Goal: Task Accomplishment & Management: Manage account settings

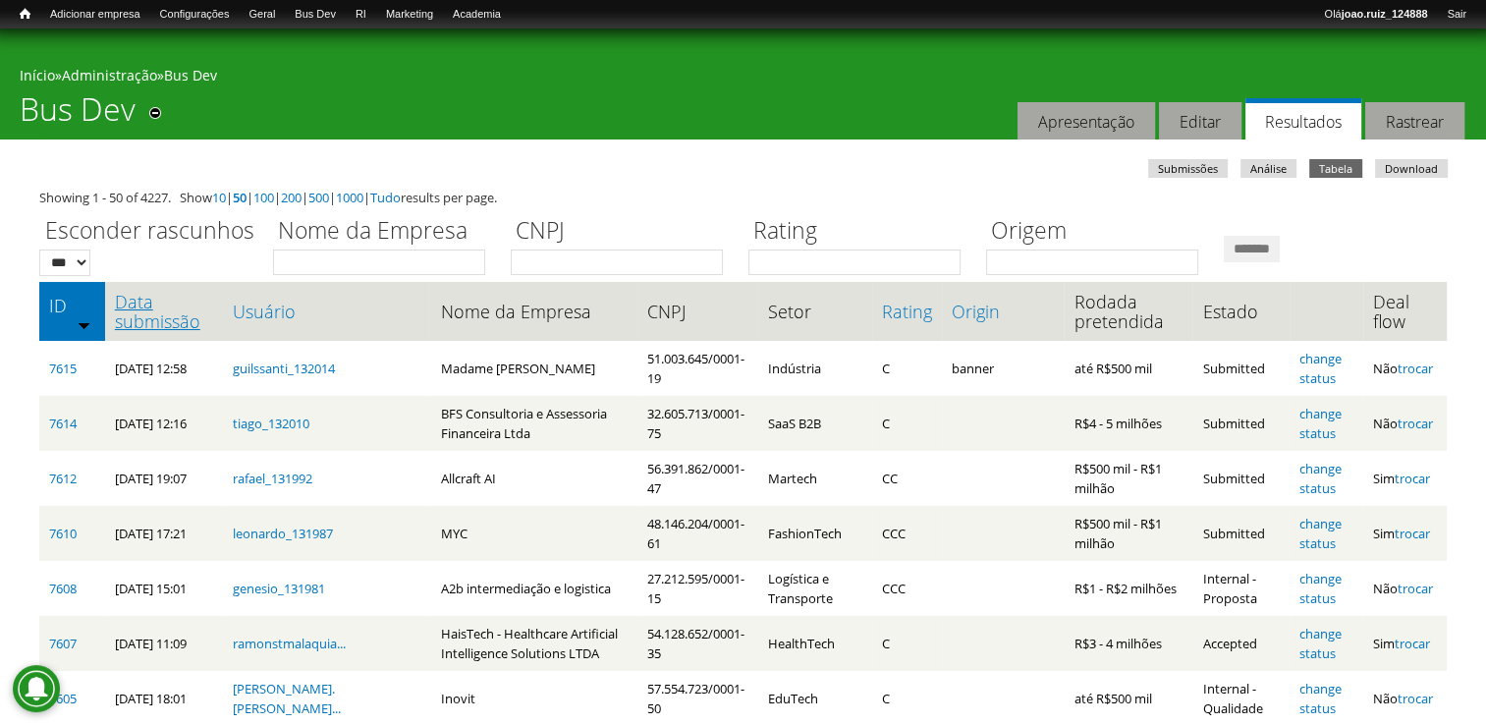
click at [160, 320] on link "Data submissão" at bounding box center [164, 311] width 98 height 39
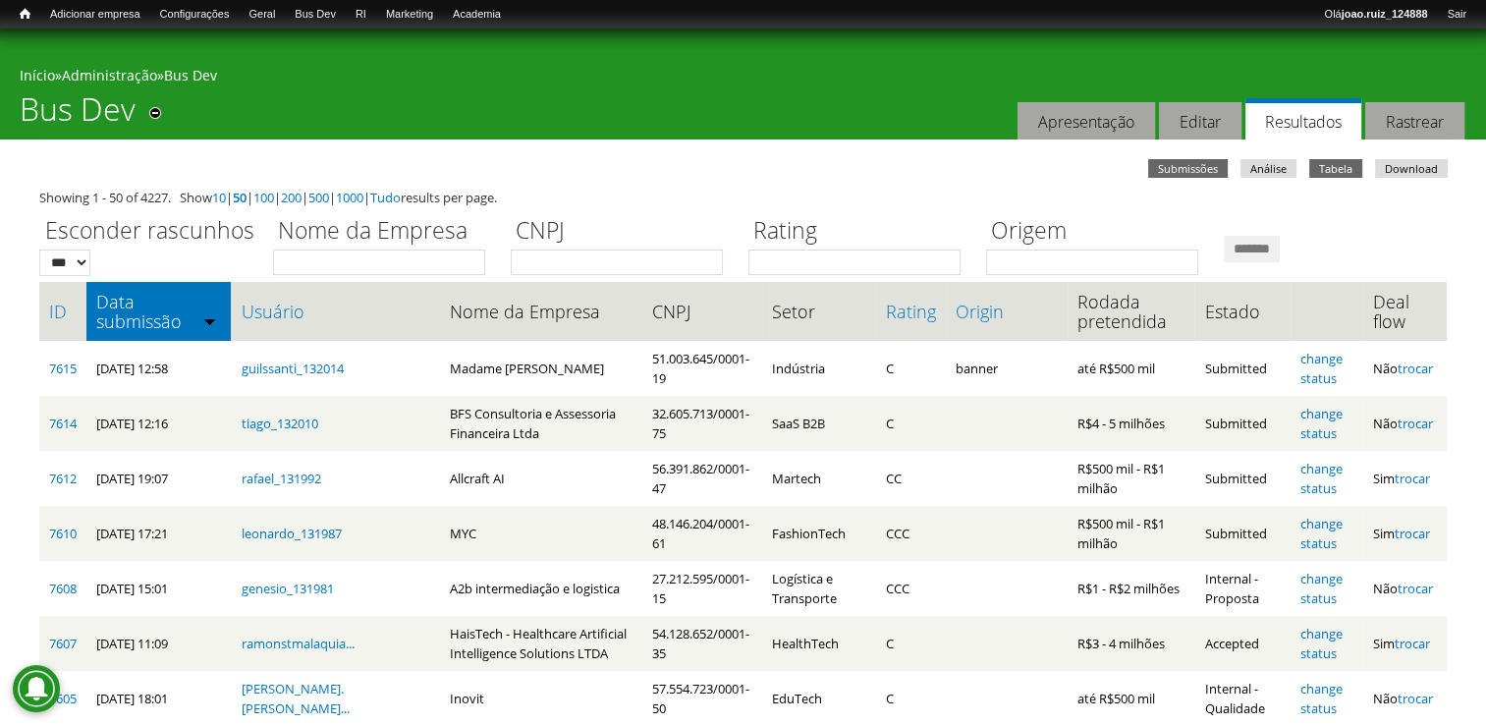
click at [1184, 162] on link "Submissões" at bounding box center [1188, 168] width 80 height 19
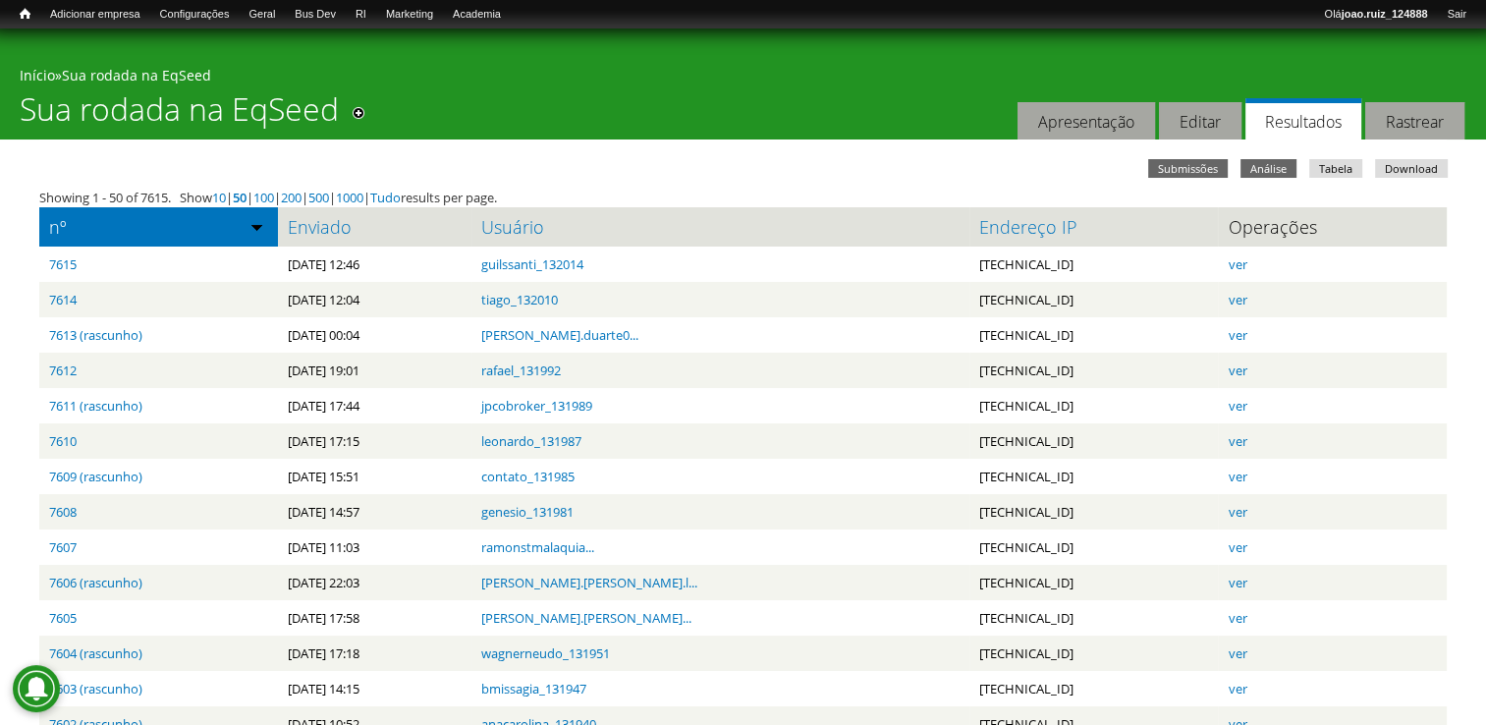
click at [1292, 171] on link "Análise" at bounding box center [1268, 168] width 56 height 19
click at [1253, 166] on link "Análise" at bounding box center [1268, 168] width 56 height 19
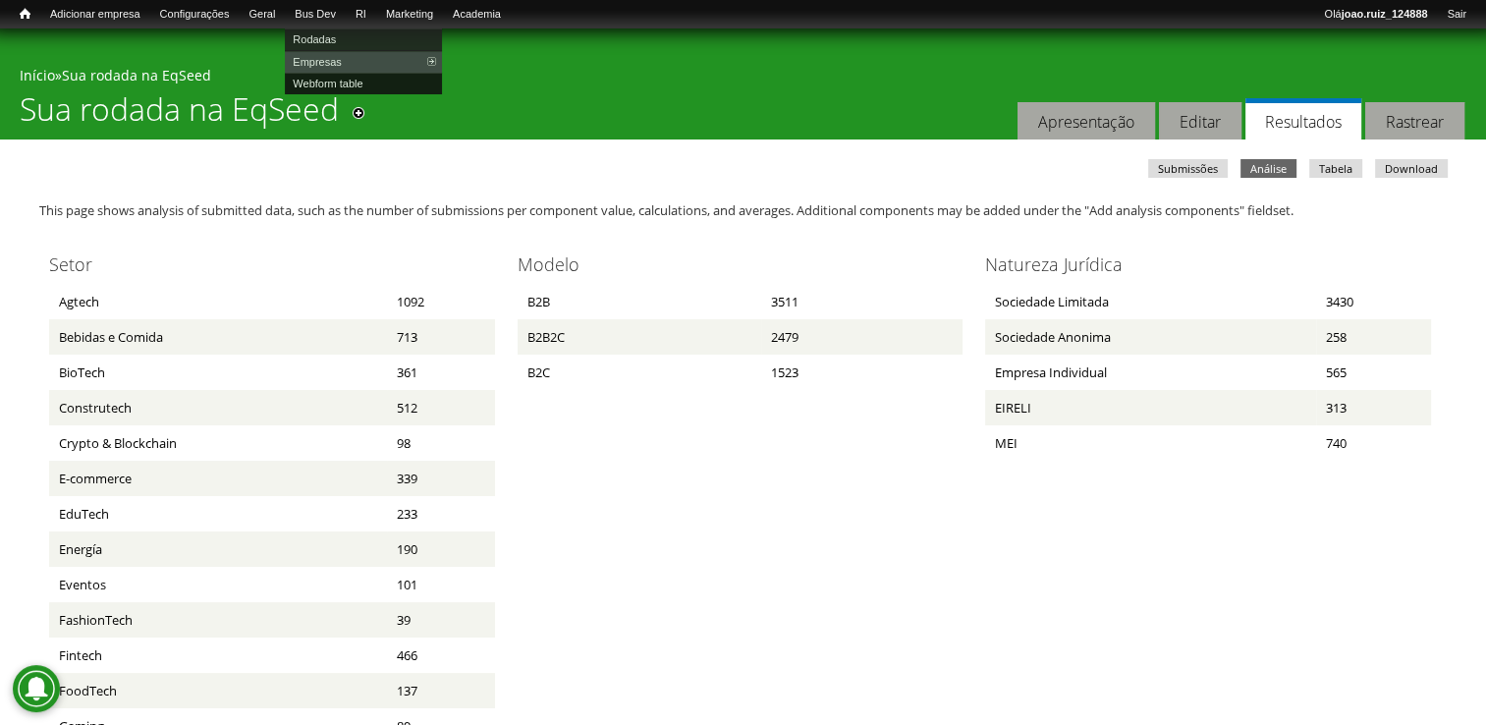
click at [346, 84] on link "Webform table" at bounding box center [363, 84] width 157 height 22
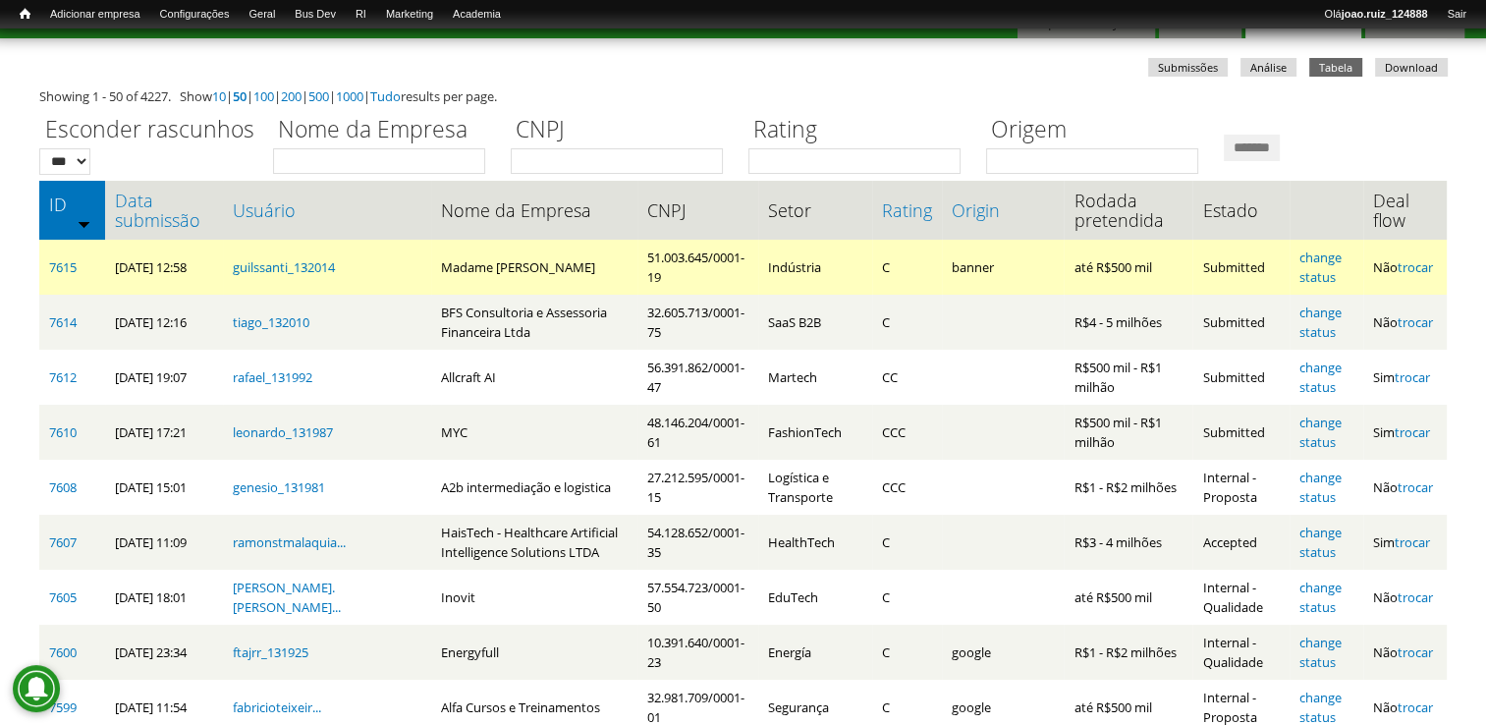
scroll to position [196, 0]
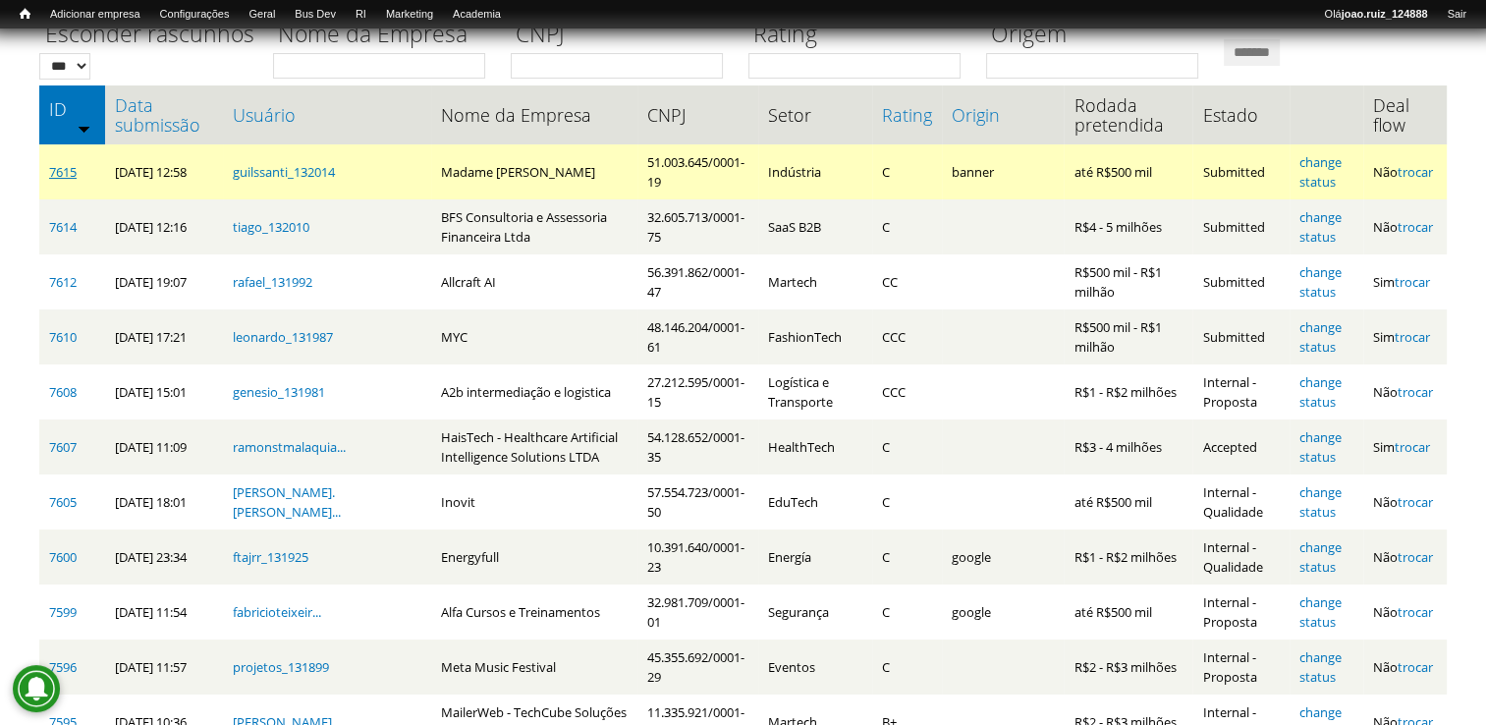
click at [59, 175] on link "7615" at bounding box center [62, 172] width 27 height 18
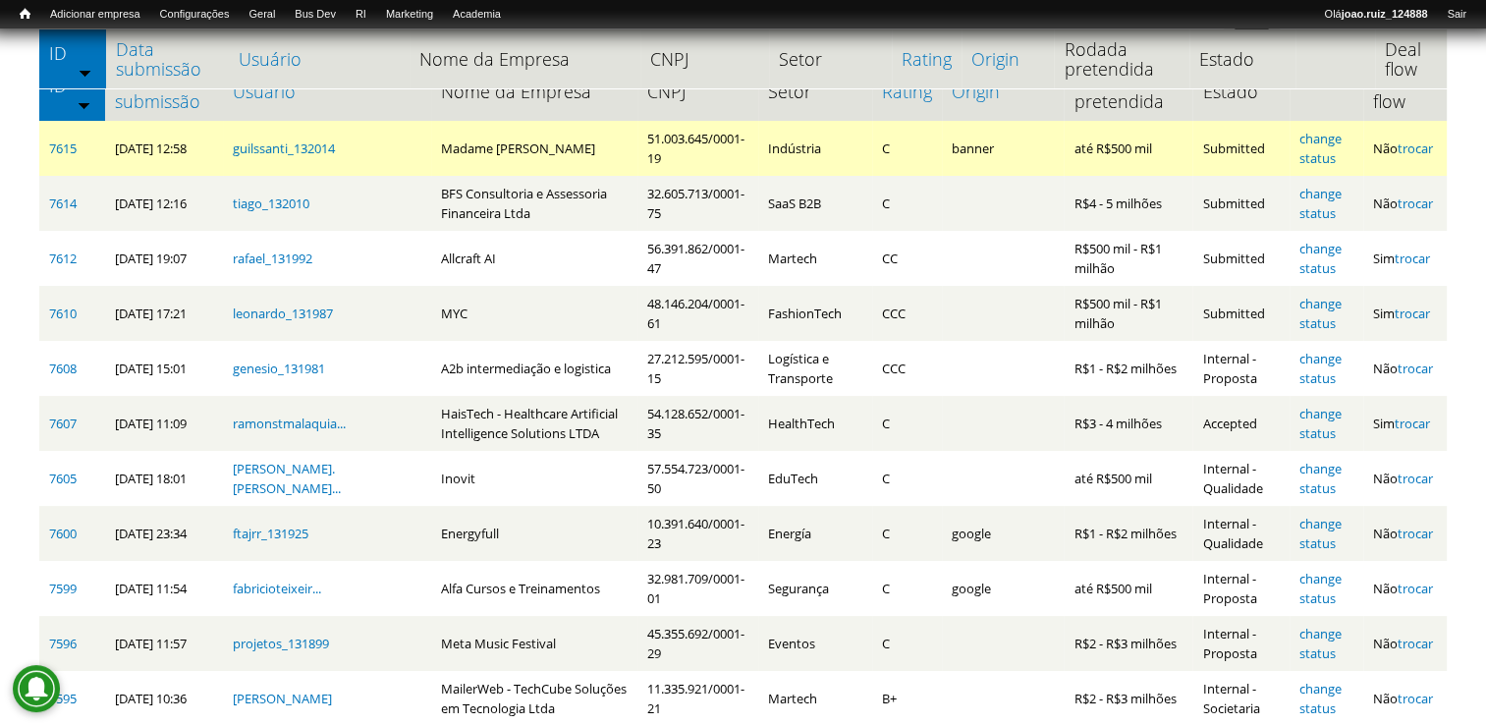
scroll to position [98, 0]
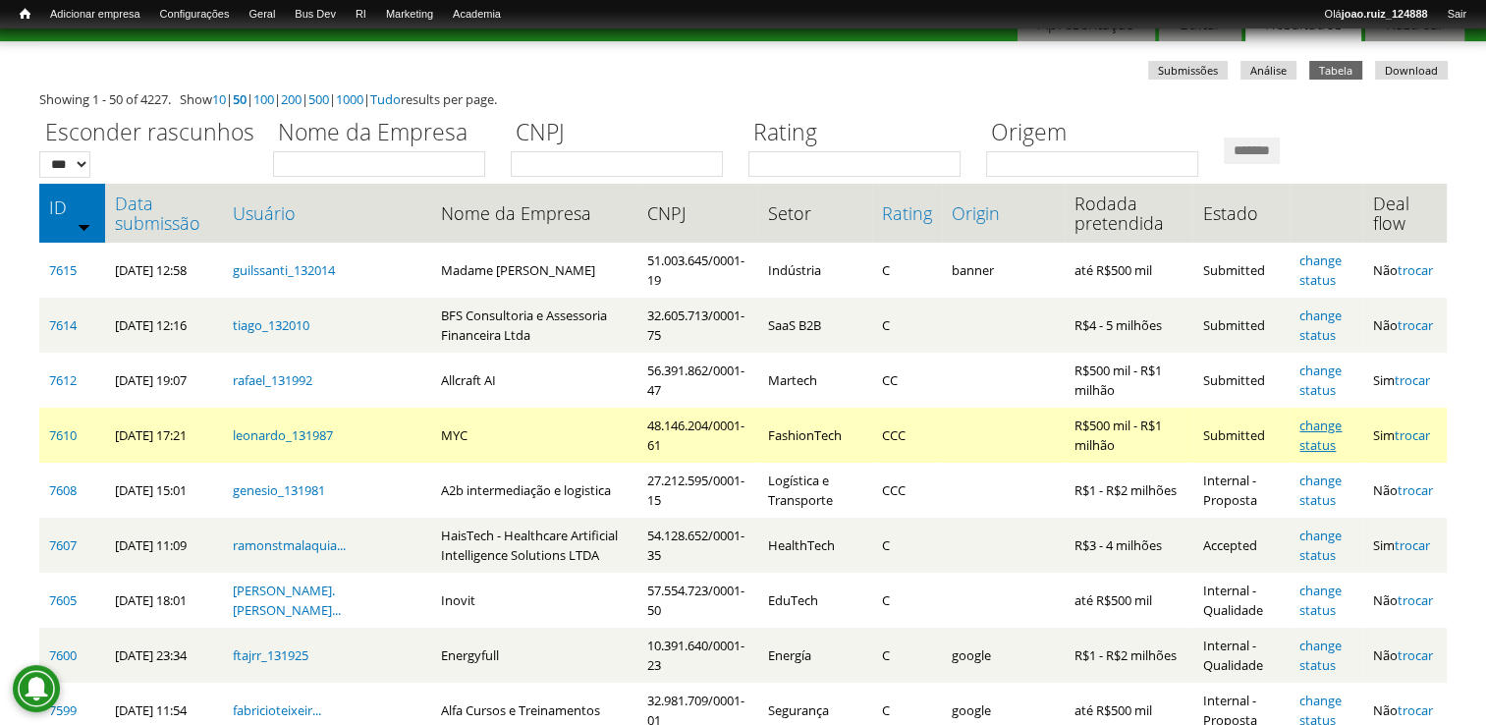
click at [1341, 426] on link "change status" at bounding box center [1320, 434] width 42 height 37
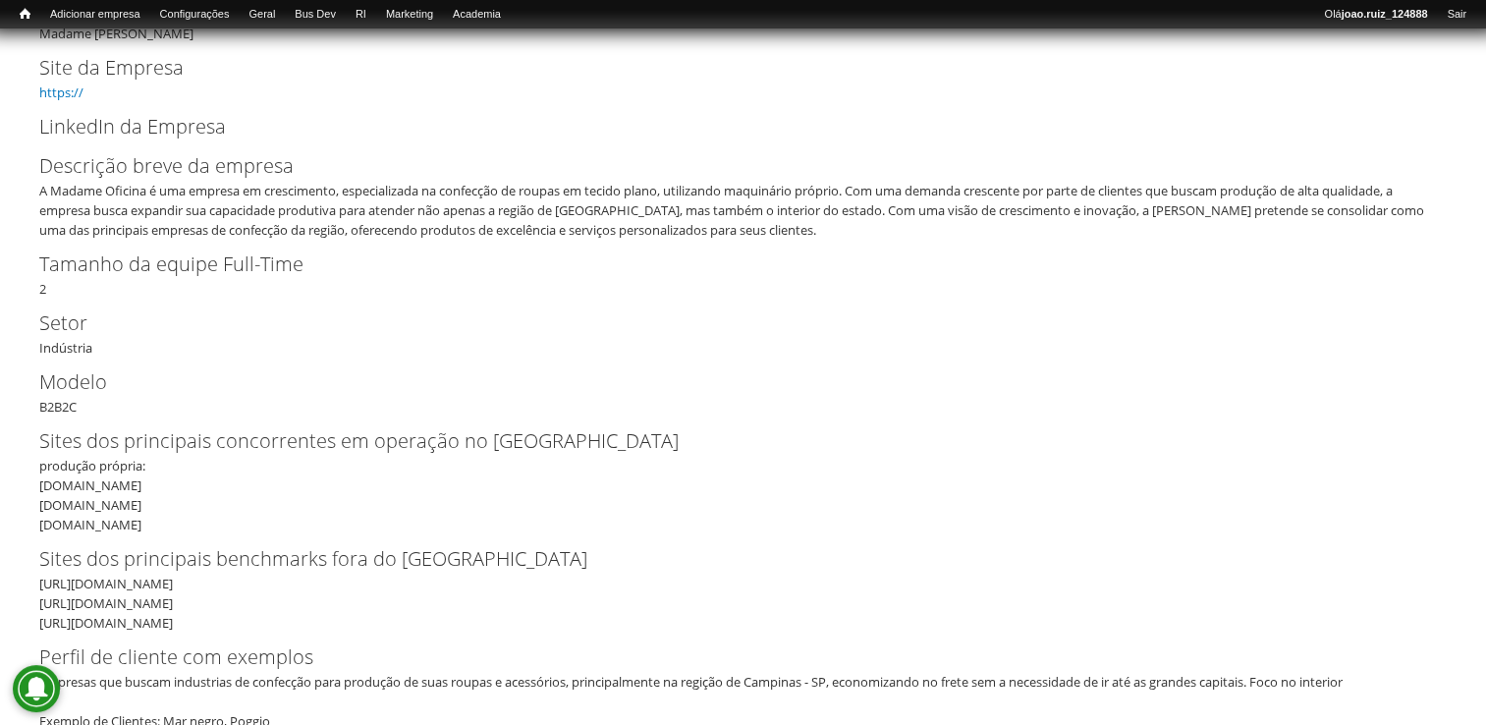
scroll to position [393, 0]
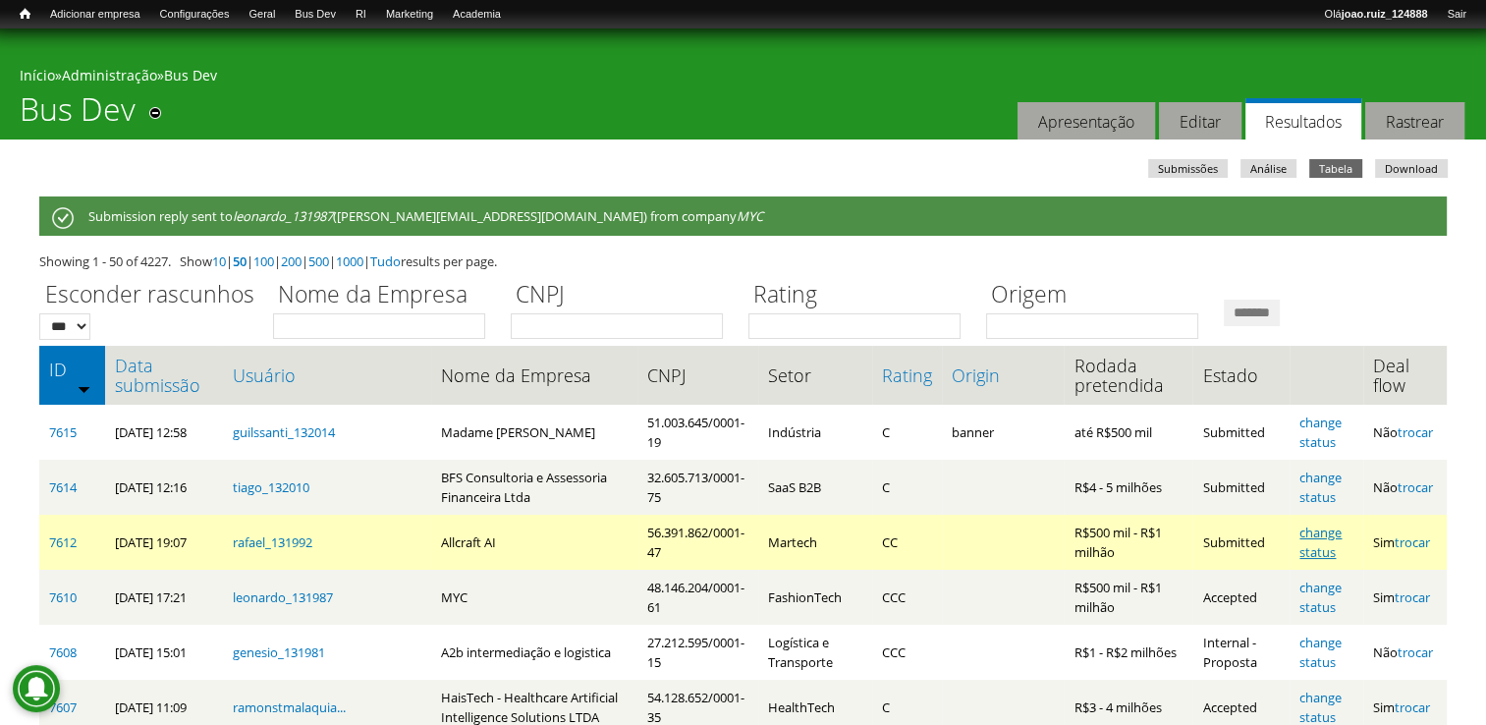
click at [1328, 532] on link "change status" at bounding box center [1320, 541] width 42 height 37
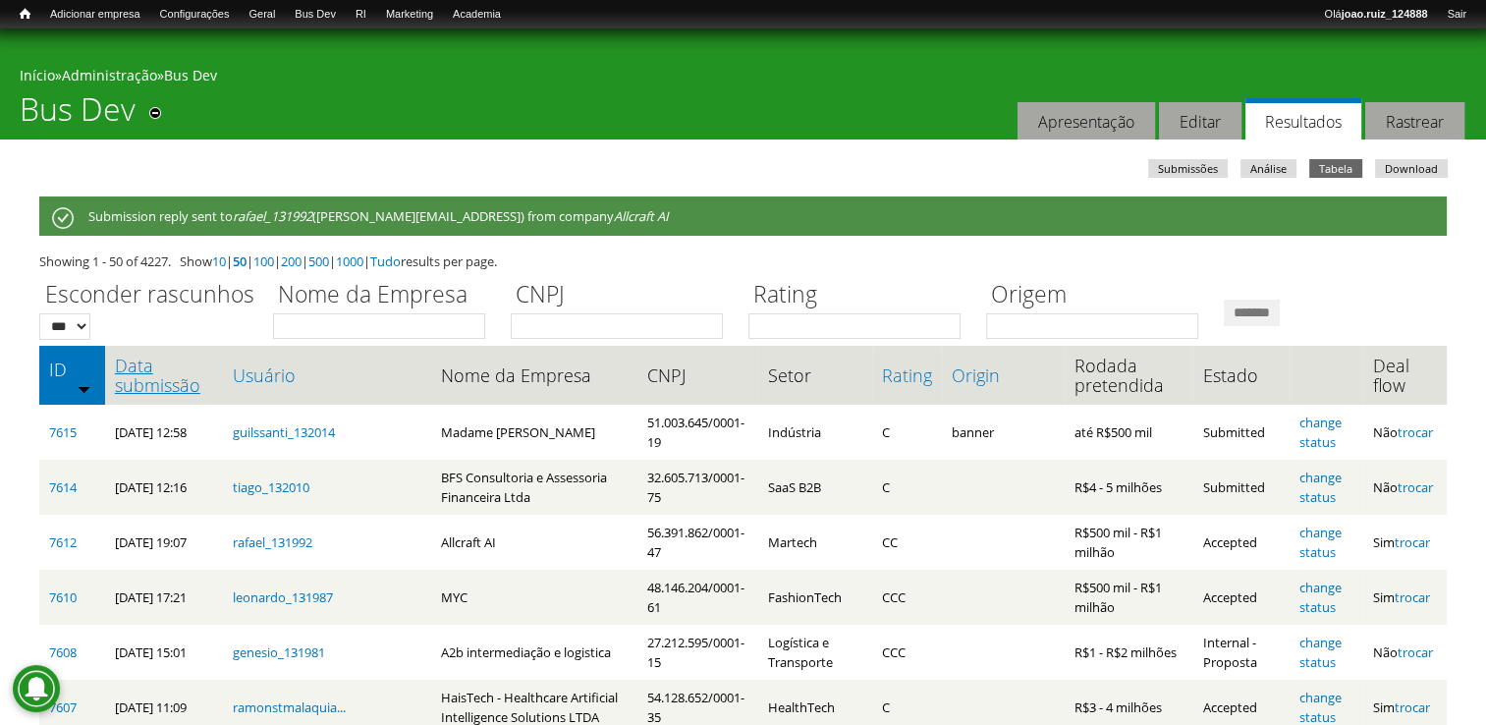
click at [163, 375] on link "Data submissão" at bounding box center [164, 374] width 98 height 39
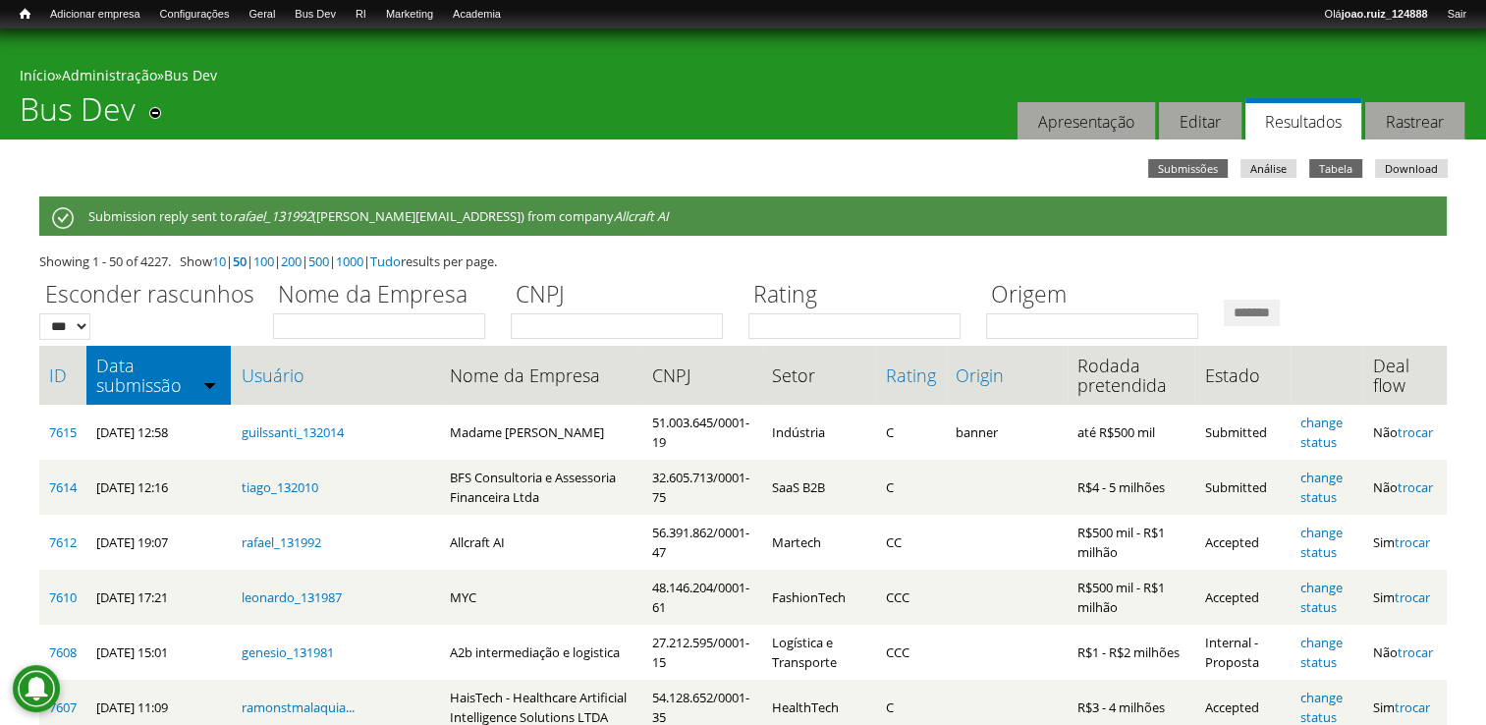
click at [1216, 177] on link "Submissões" at bounding box center [1188, 168] width 80 height 19
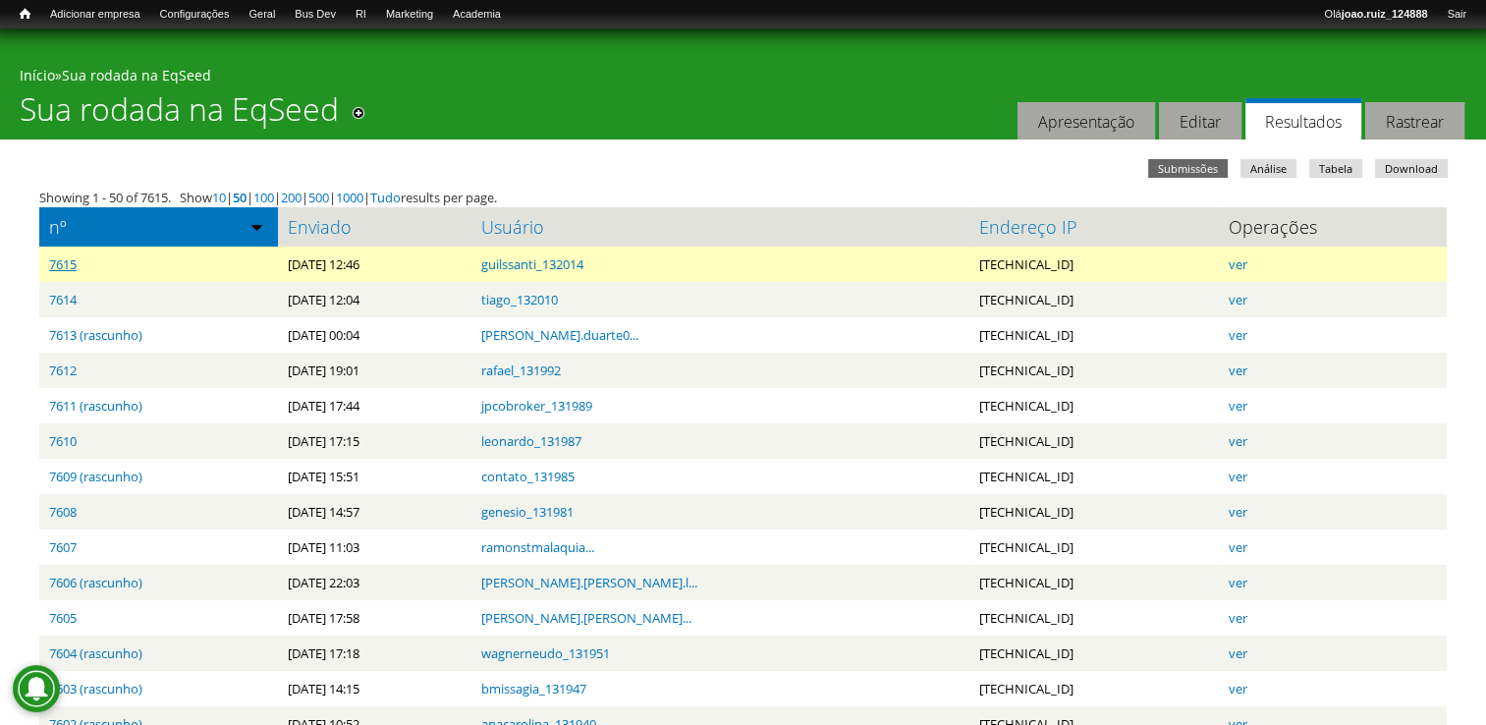
click at [69, 265] on link "7615" at bounding box center [62, 264] width 27 height 18
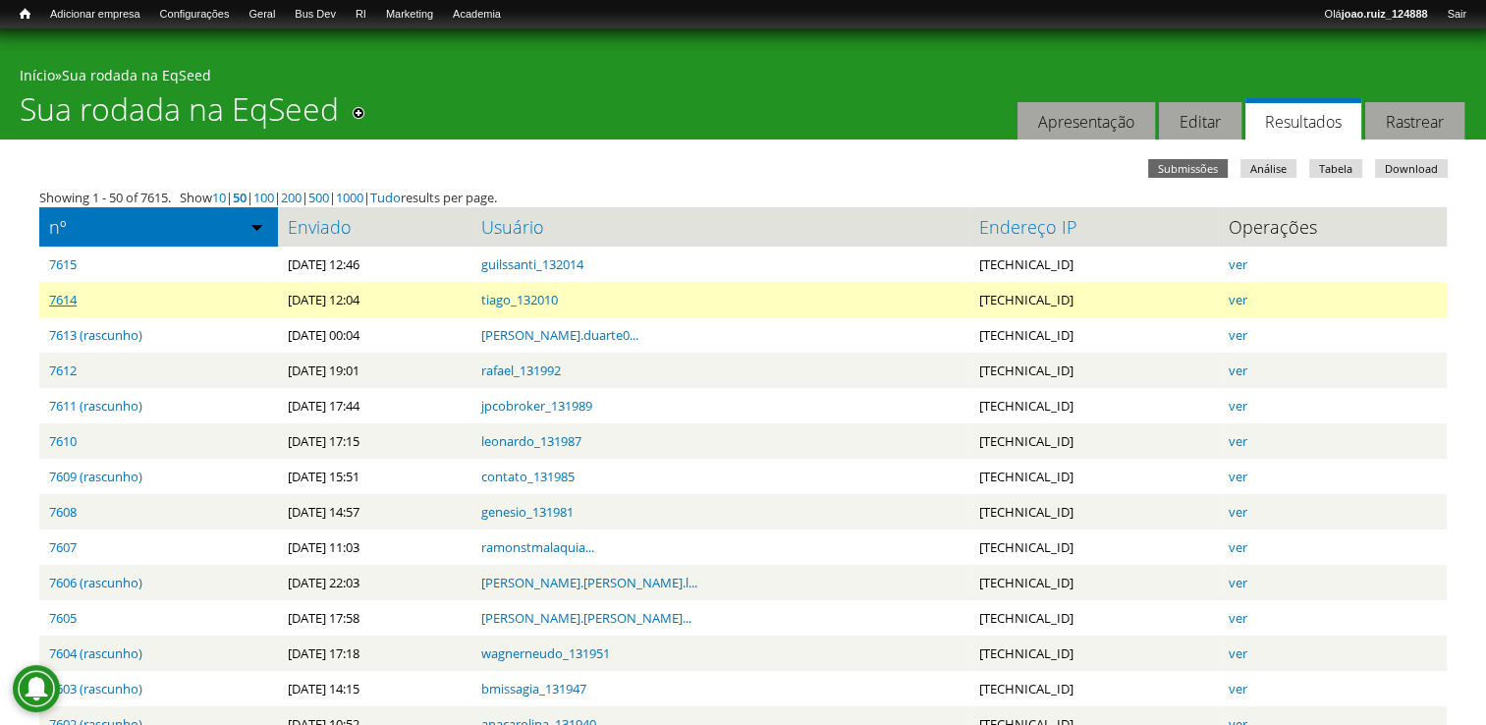
click at [56, 294] on link "7614" at bounding box center [62, 300] width 27 height 18
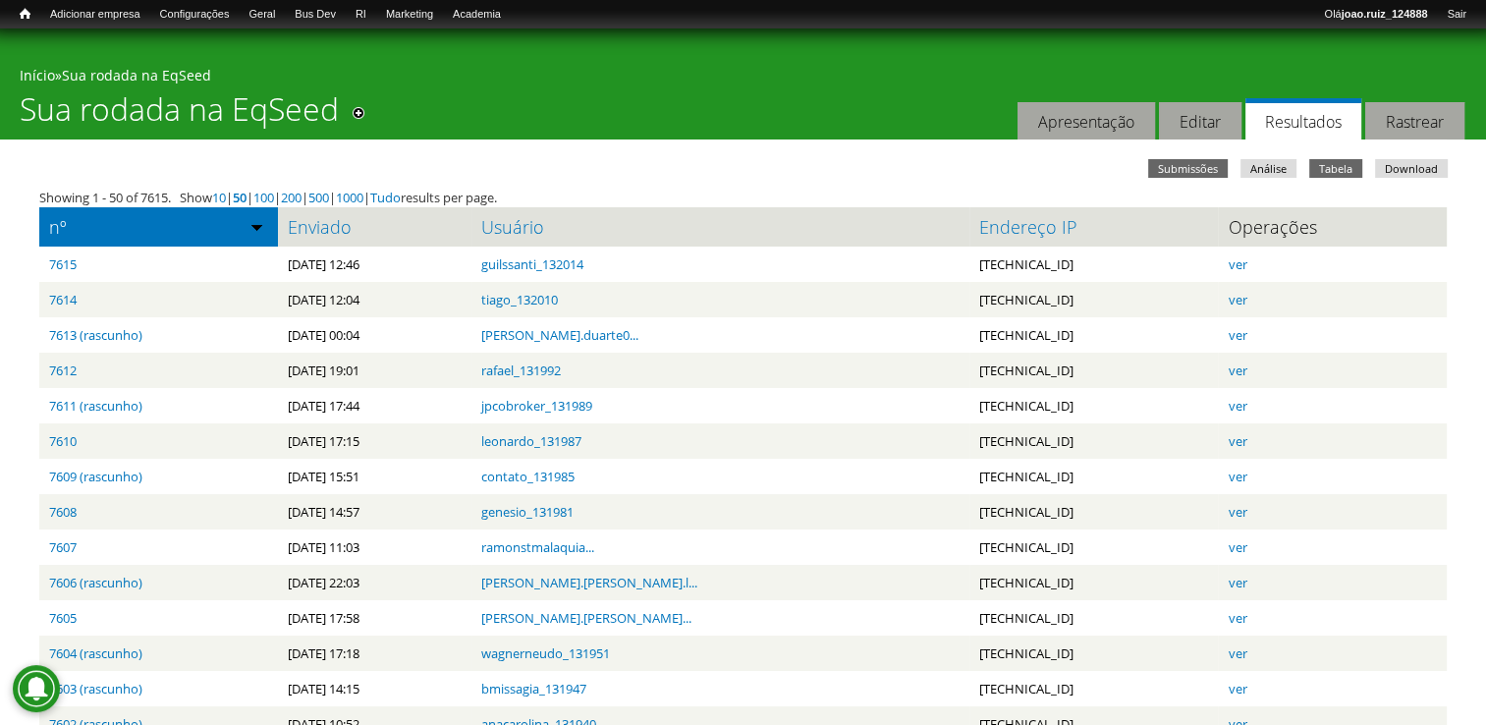
click at [1351, 174] on link "Tabela" at bounding box center [1335, 168] width 53 height 19
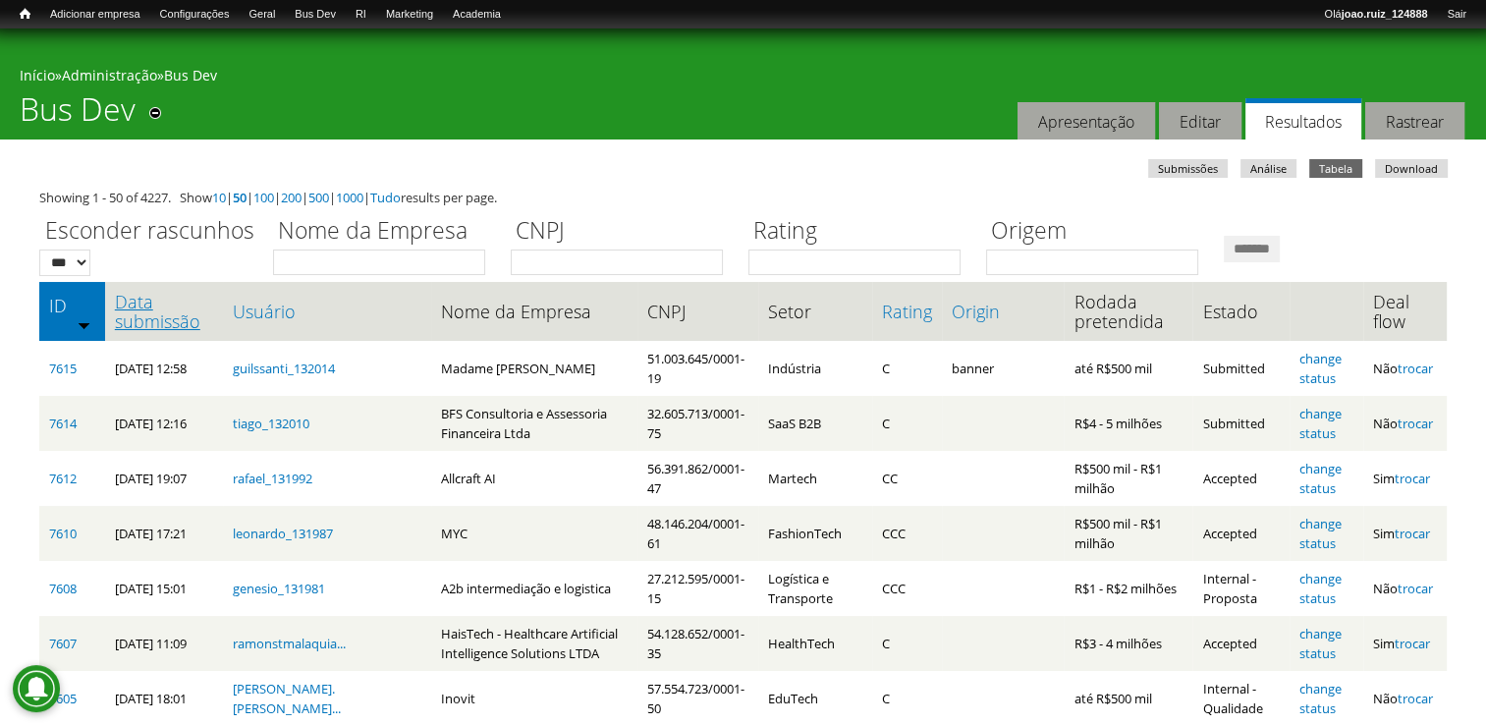
click at [177, 306] on link "Data submissão" at bounding box center [164, 311] width 98 height 39
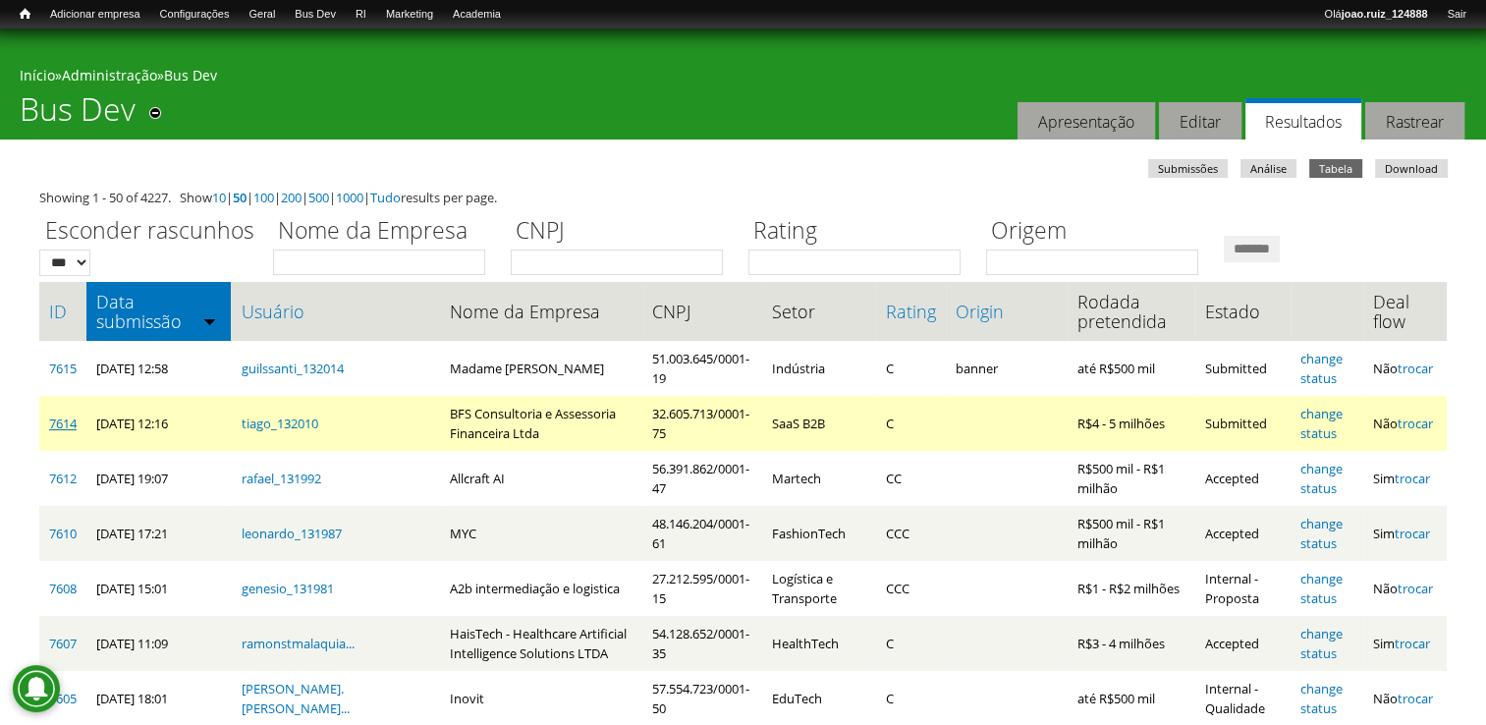
click at [66, 426] on link "7614" at bounding box center [62, 423] width 27 height 18
click at [51, 418] on link "7614" at bounding box center [62, 423] width 27 height 18
click at [1324, 409] on link "change status" at bounding box center [1321, 423] width 42 height 37
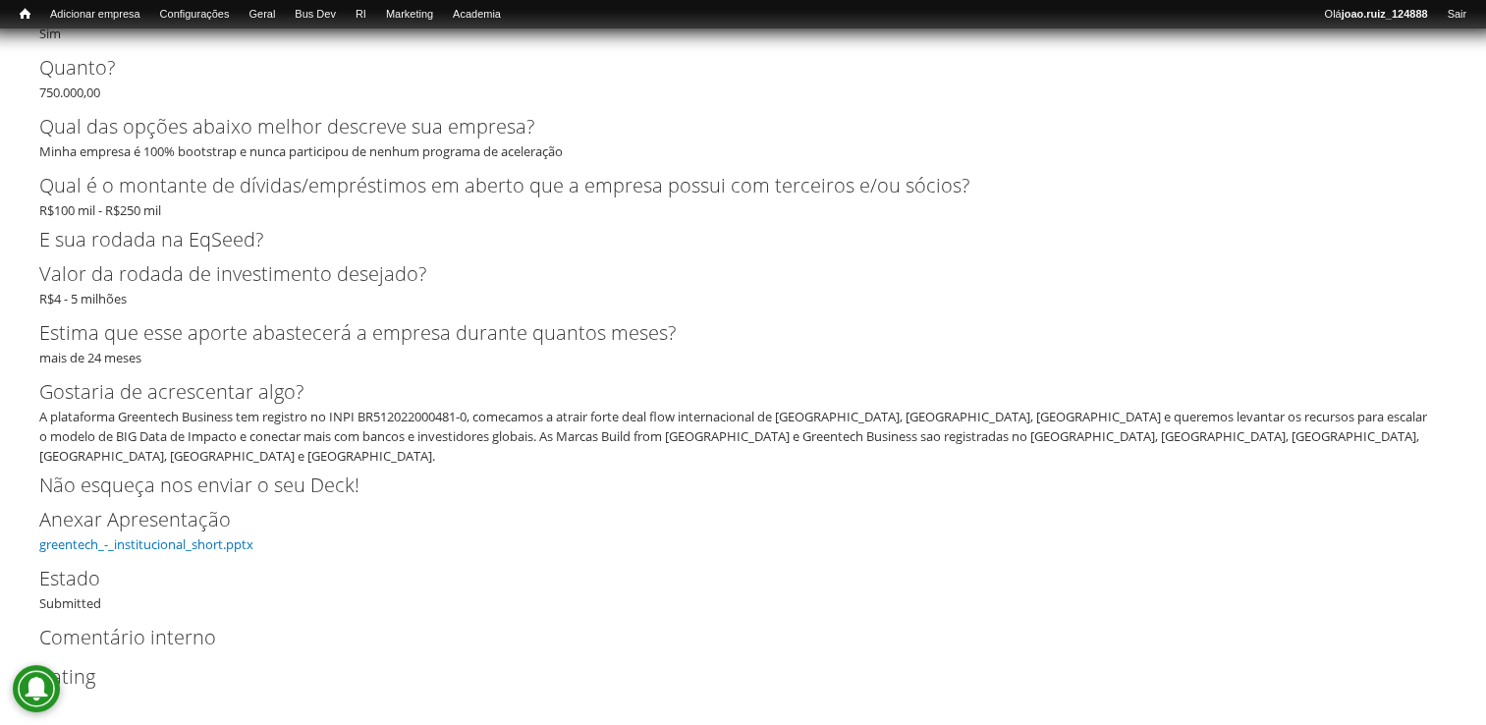
scroll to position [4705, 0]
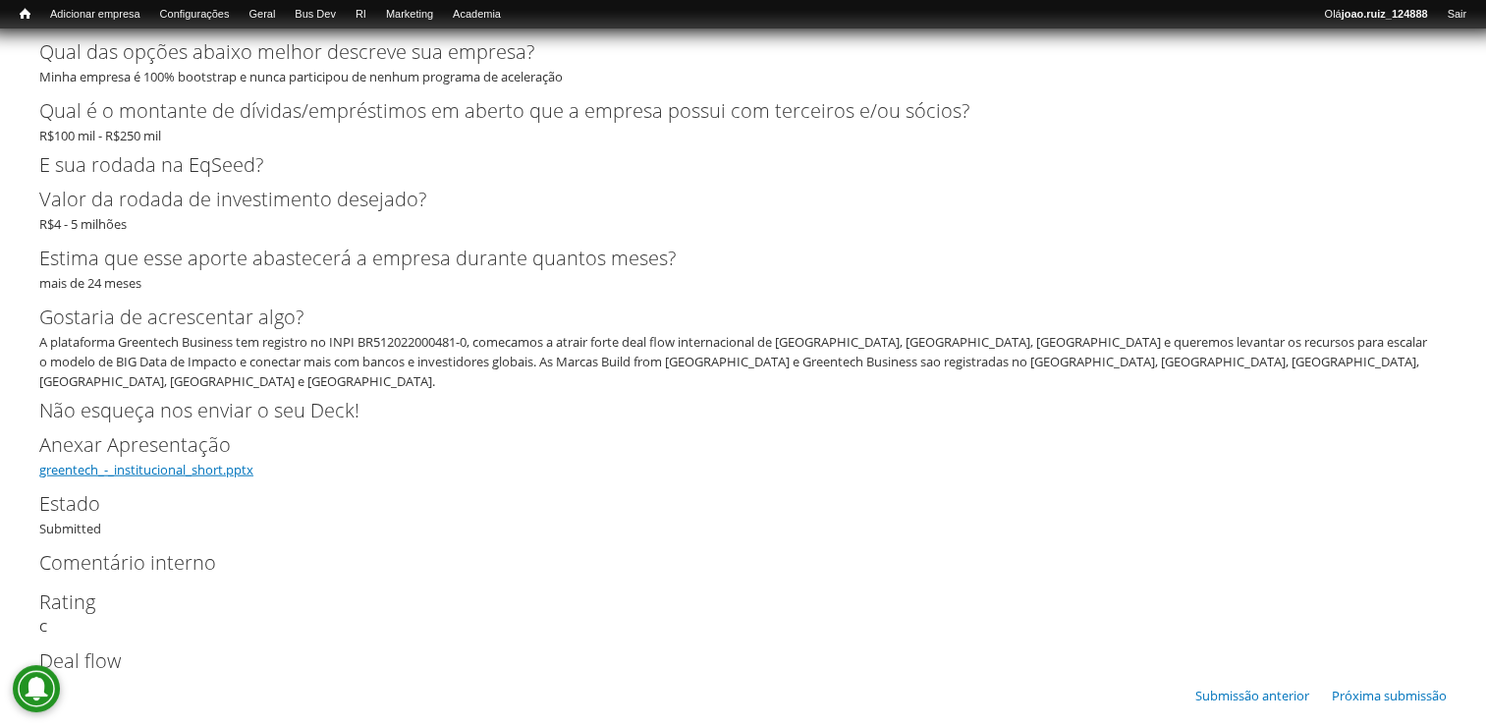
click at [170, 461] on link "greentech_-_institucional_short.pptx" at bounding box center [146, 470] width 214 height 18
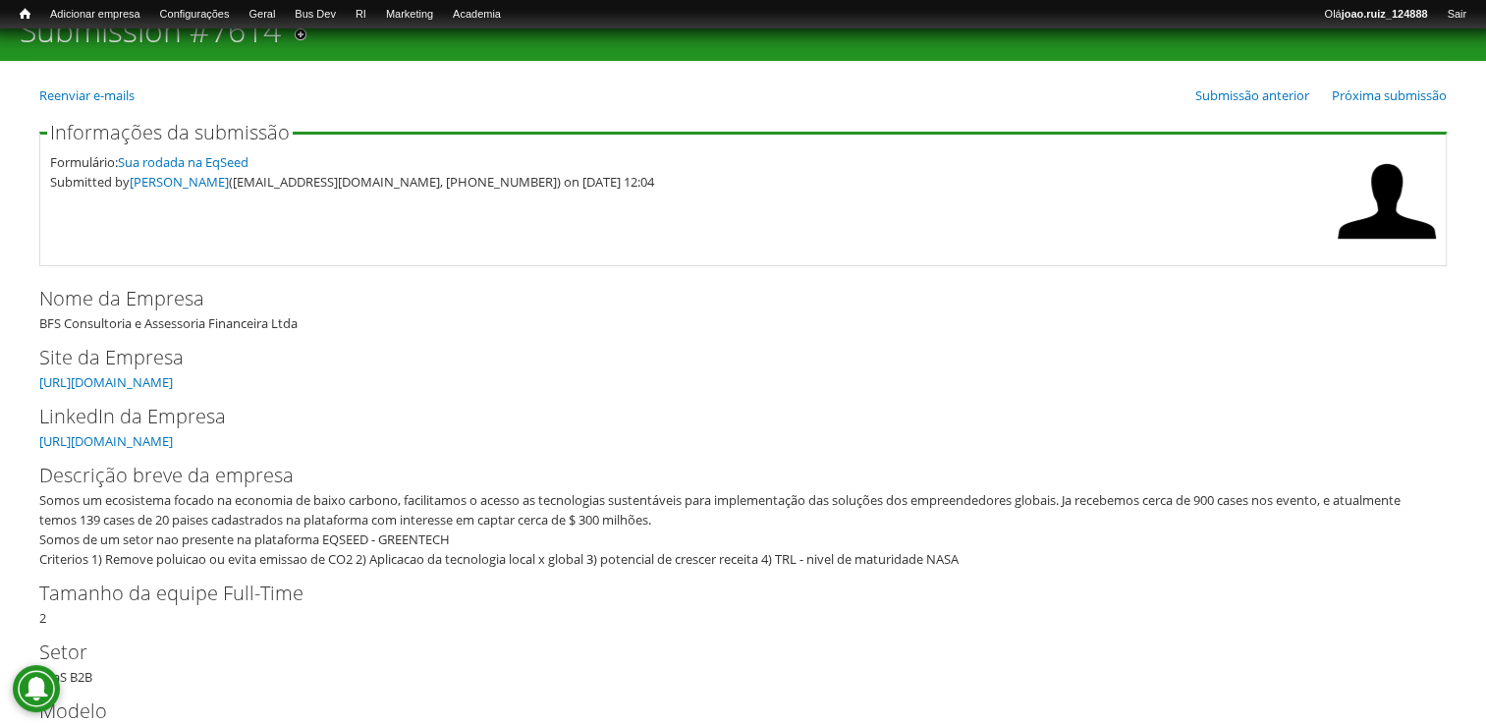
scroll to position [0, 0]
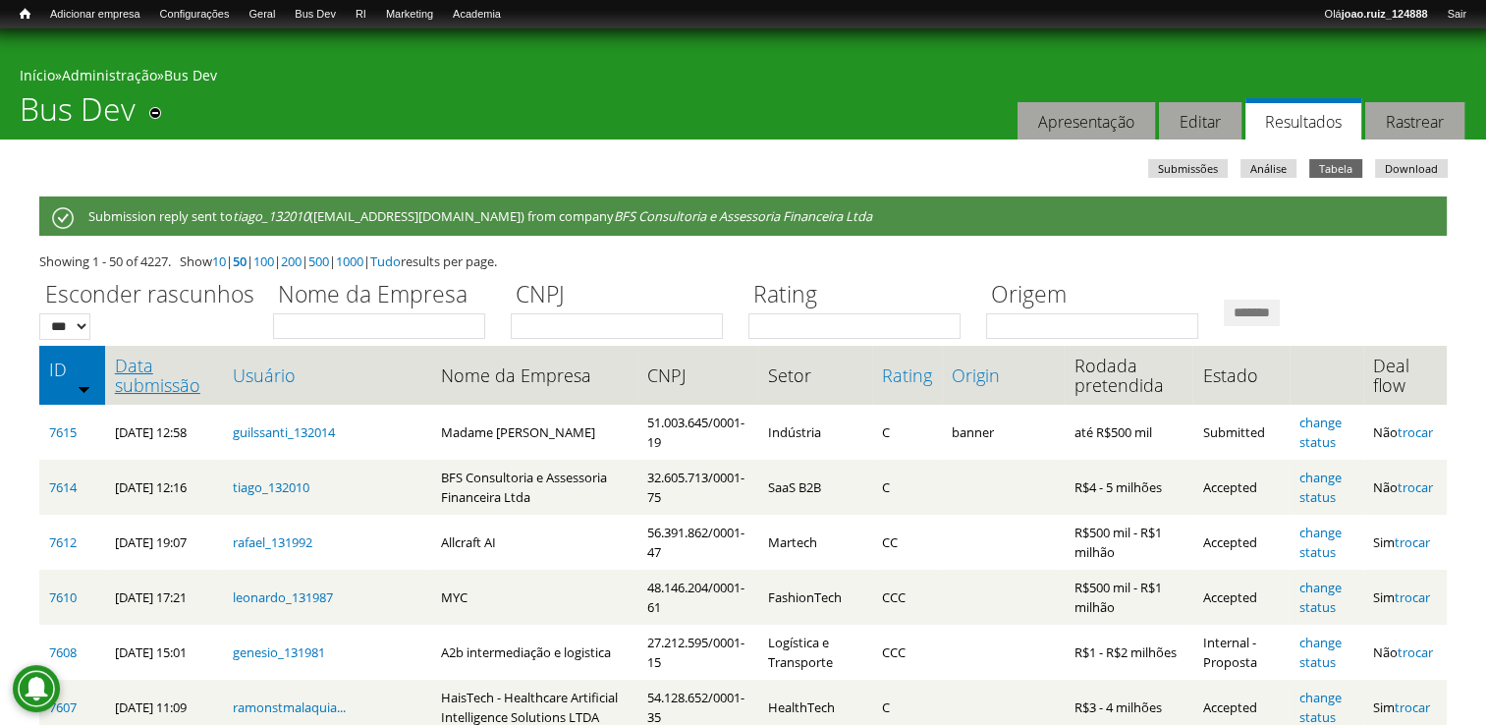
click at [149, 361] on link "Data submissão" at bounding box center [164, 374] width 98 height 39
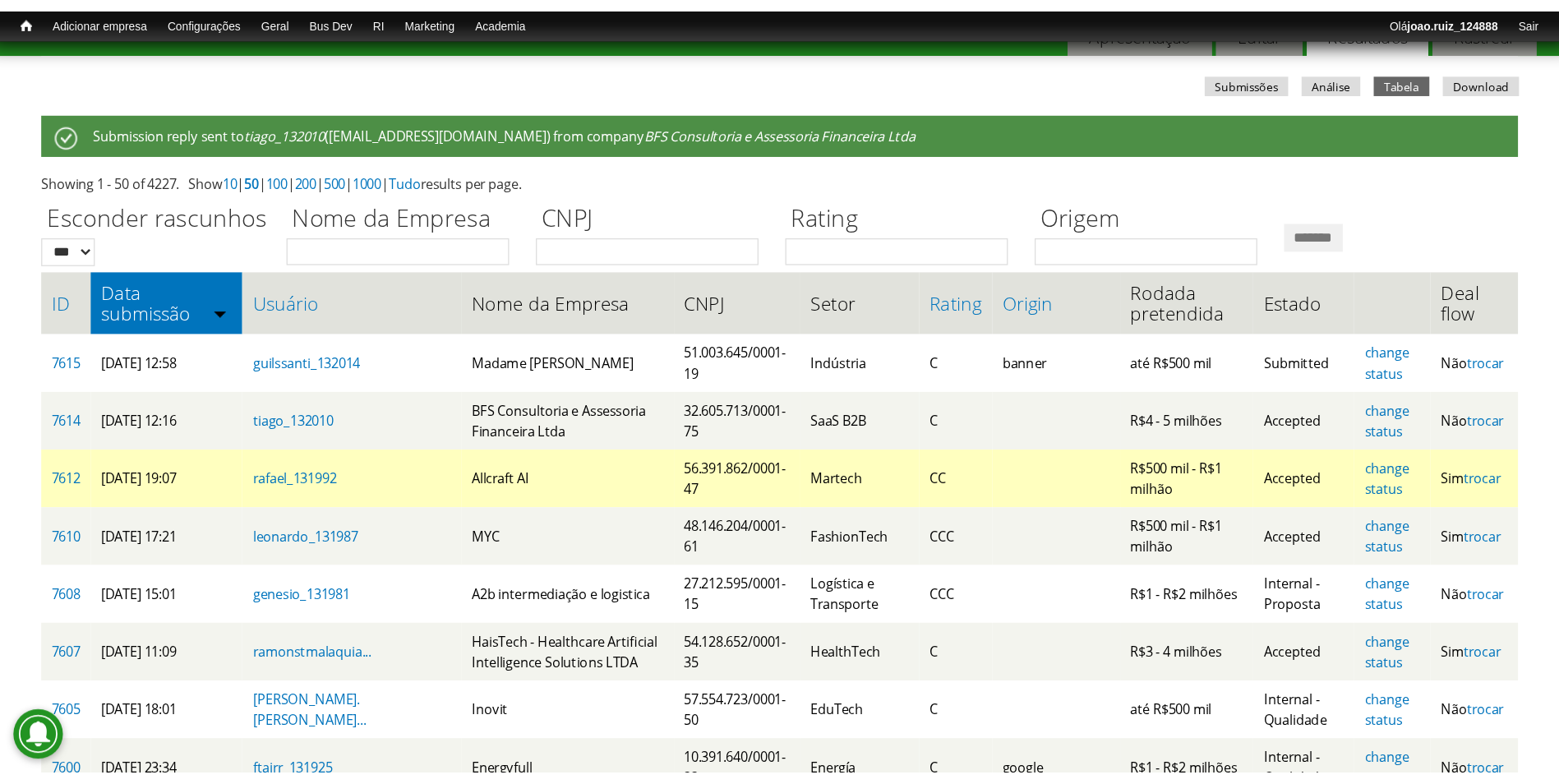
scroll to position [82, 0]
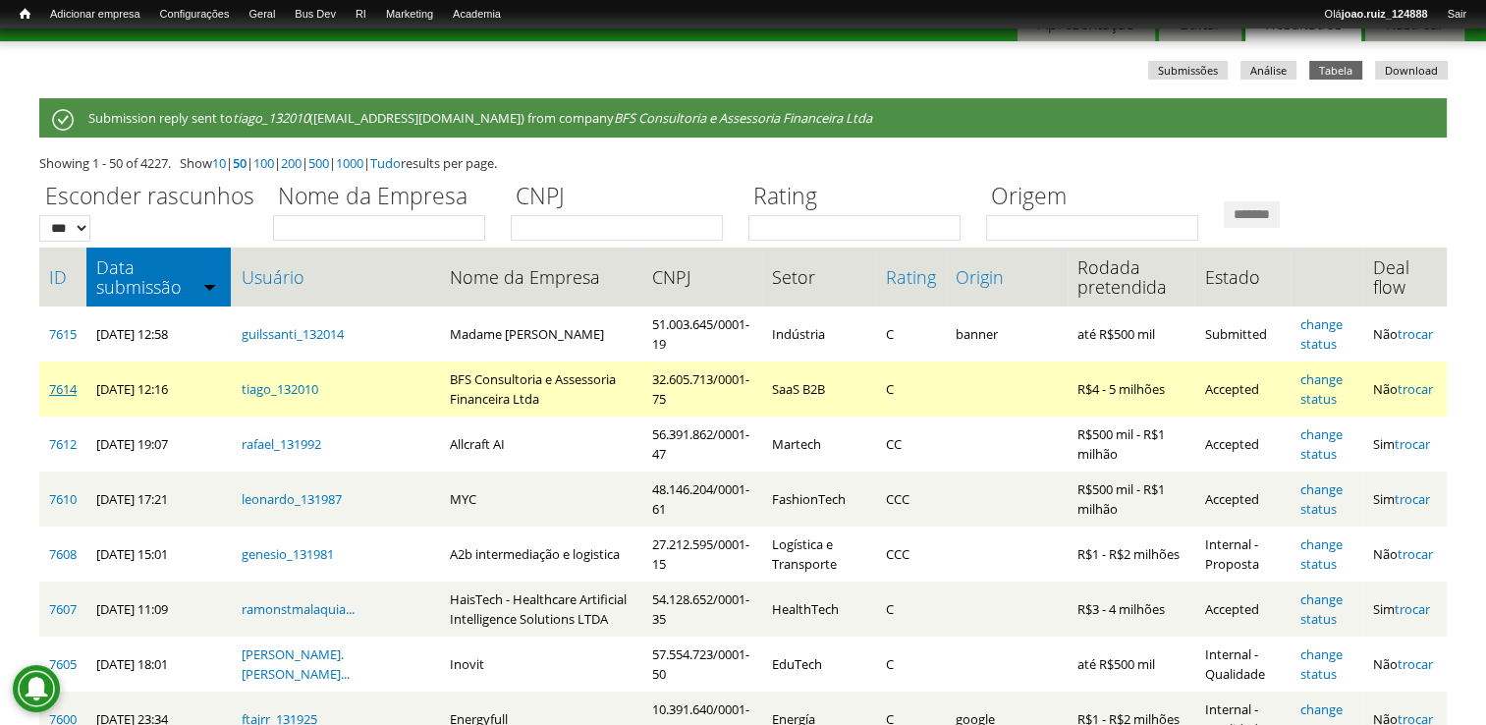
click at [72, 383] on link "7614" at bounding box center [62, 389] width 27 height 18
click at [65, 386] on link "7614" at bounding box center [62, 389] width 27 height 18
click at [53, 391] on link "7614" at bounding box center [62, 389] width 27 height 18
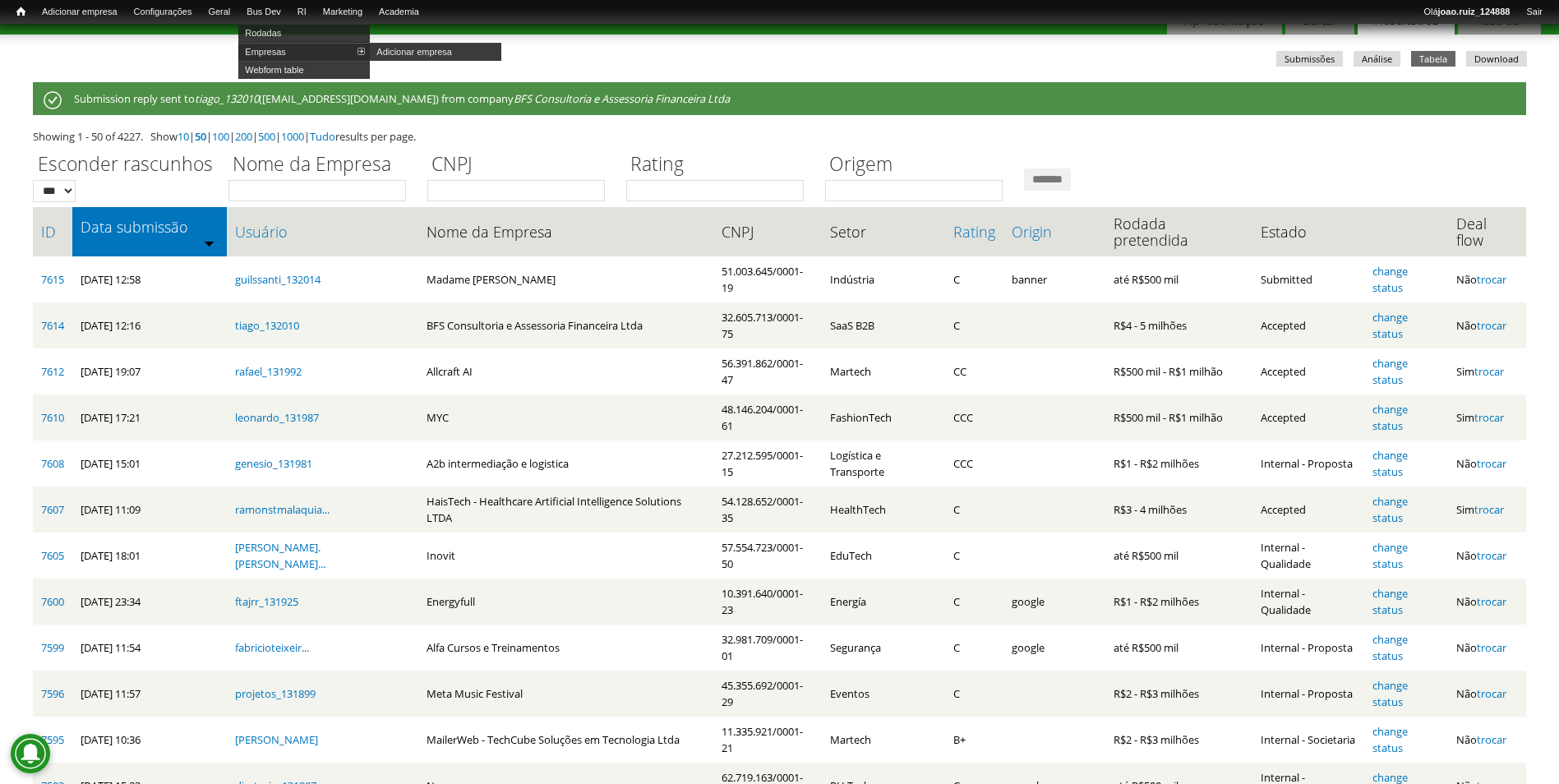
click at [283, 50] on link "Empresas" at bounding box center [304, 52] width 131 height 18
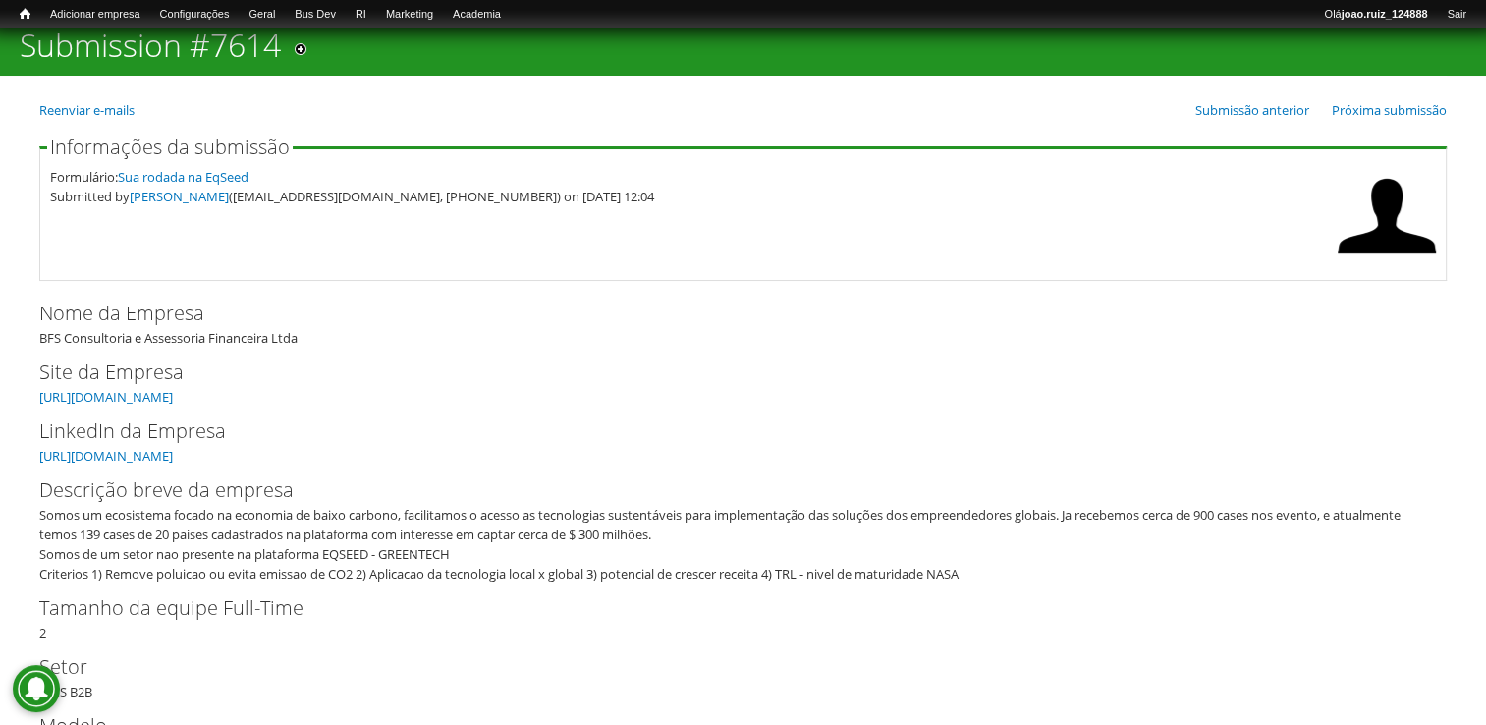
scroll to position [98, 0]
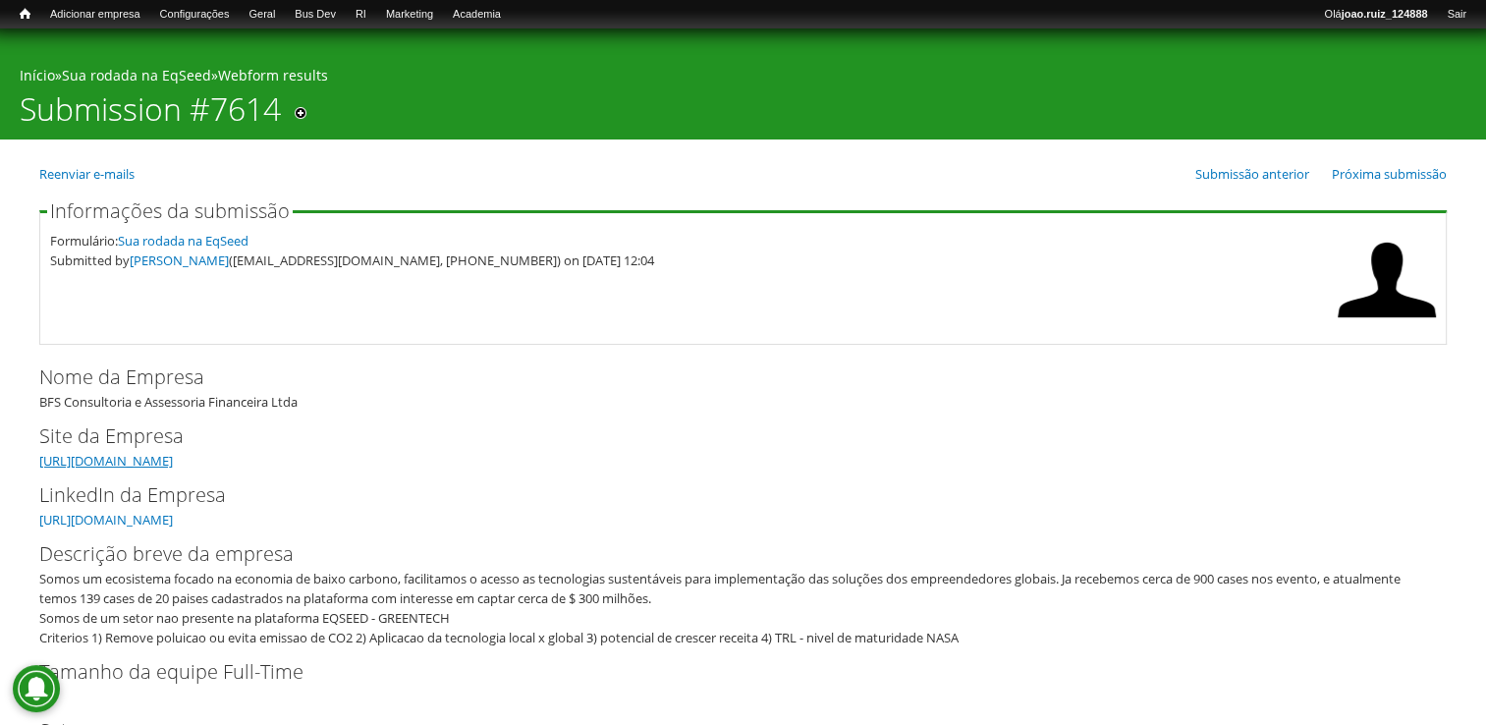
click at [173, 460] on link "https://www.greentechbusiness.com" at bounding box center [106, 461] width 134 height 18
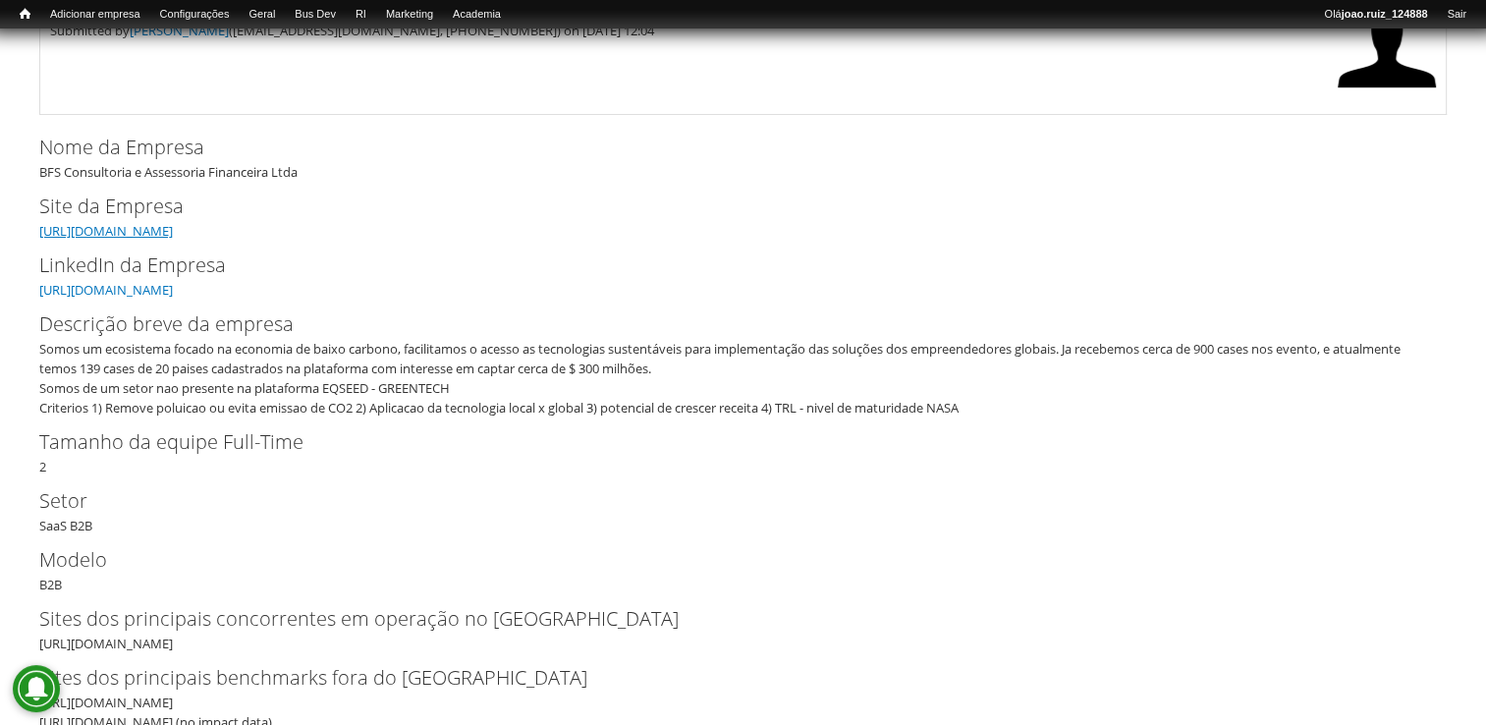
scroll to position [196, 0]
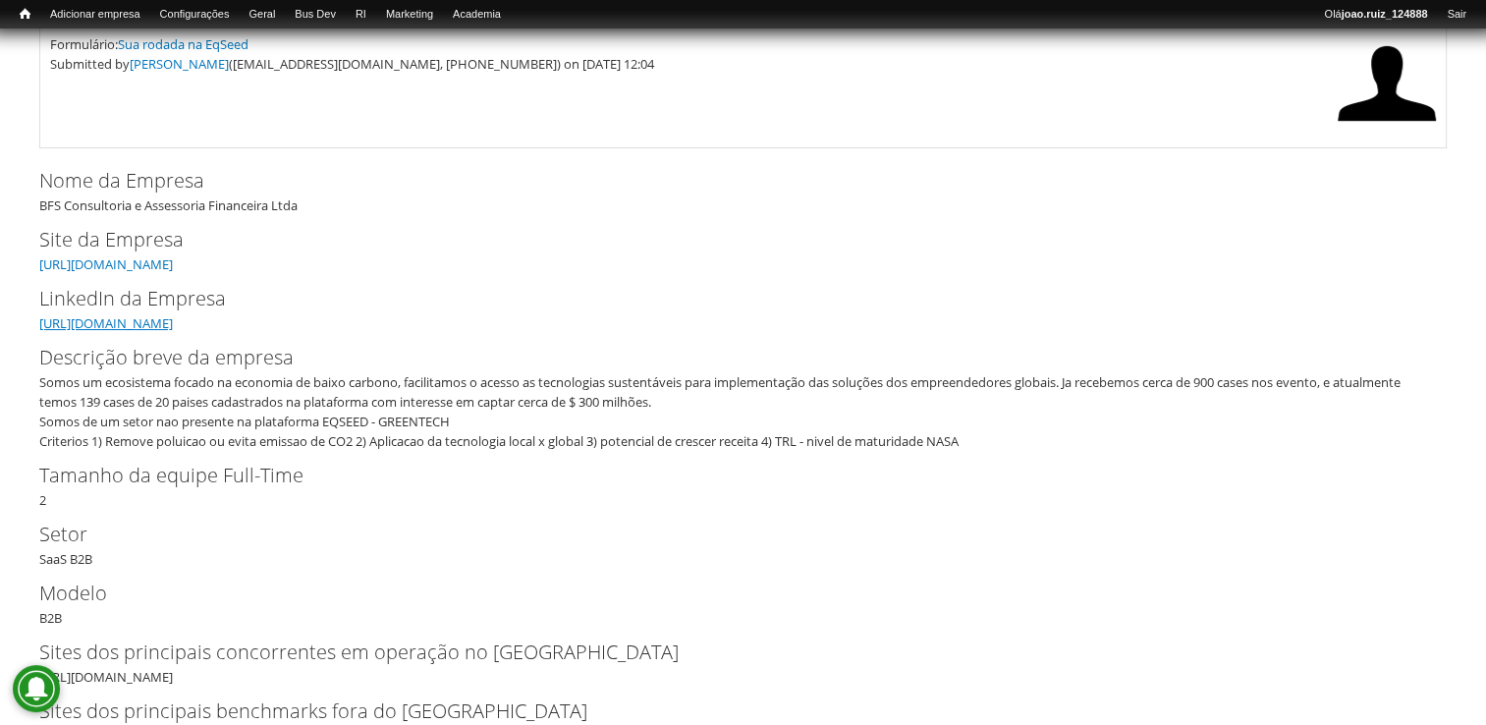
click at [173, 321] on link "https://linkedin.com/showcase/greentech-business-by-build-from-scratch/?origina…" at bounding box center [106, 323] width 134 height 18
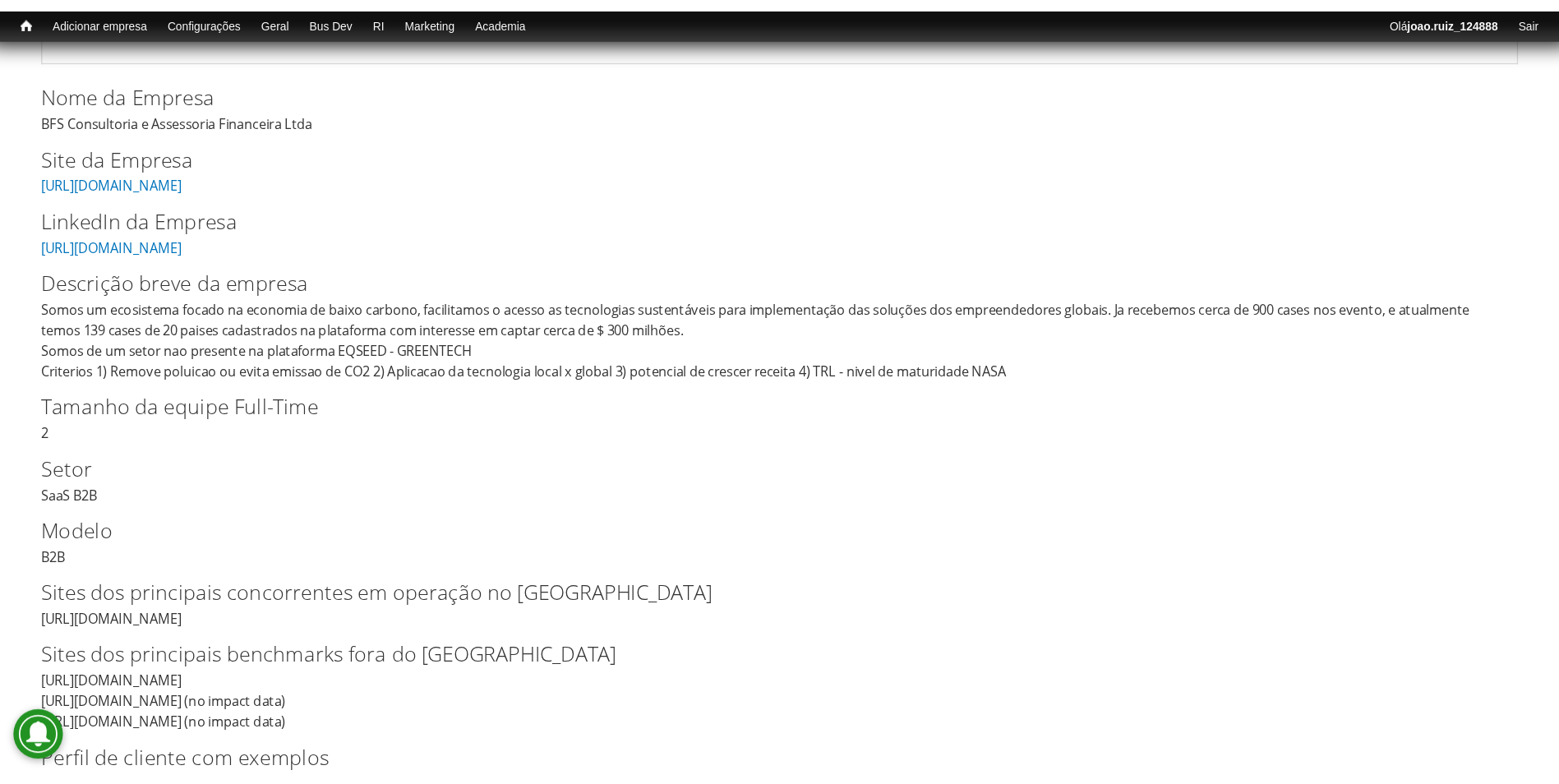
scroll to position [0, 0]
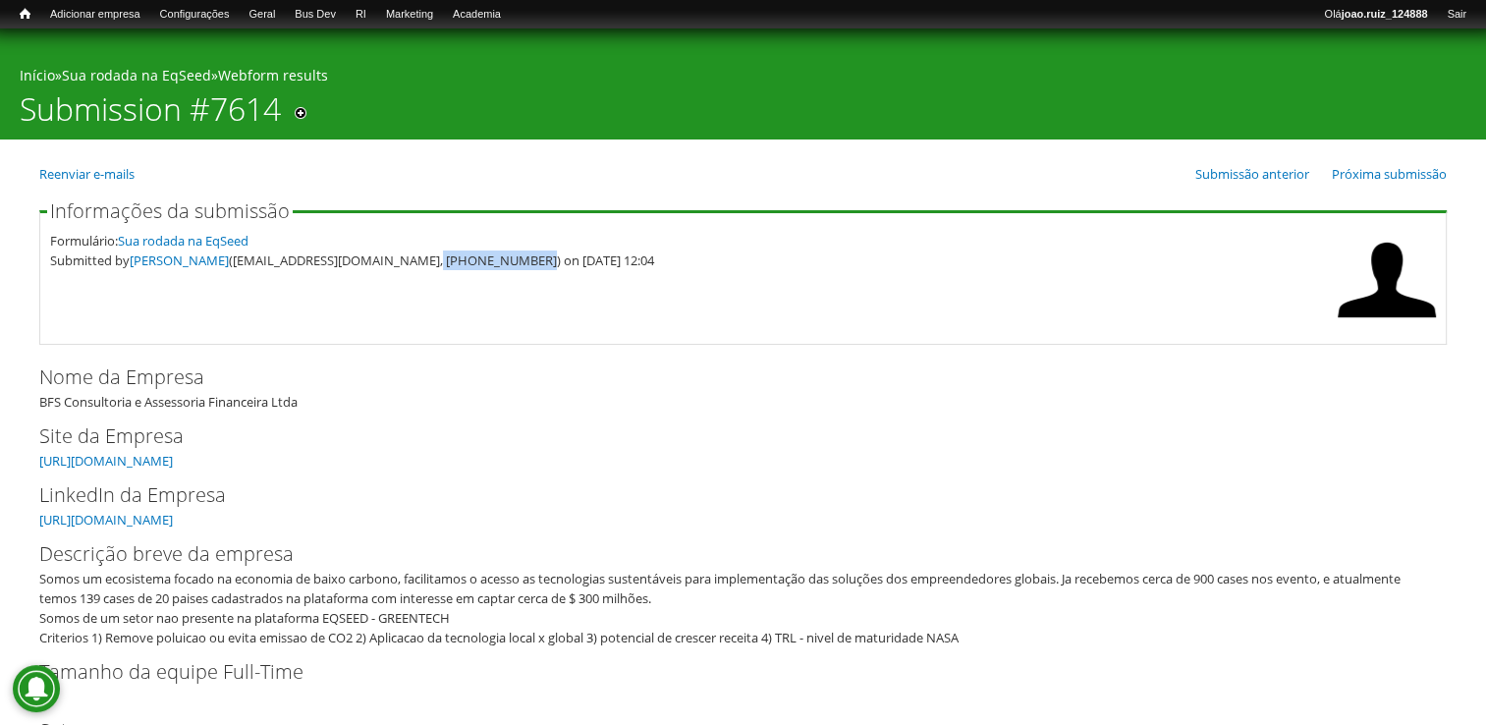
drag, startPoint x: 420, startPoint y: 264, endPoint x: 511, endPoint y: 289, distance: 93.6
click at [511, 289] on fieldset "Informações da submissão Formulário: Sua rodada na EqSeed Submitted by Tiago Br…" at bounding box center [742, 272] width 1407 height 143
copy div "11) 9 8140-9964"
click at [472, 343] on fieldset "Informações da submissão Formulário: Sua rodada na EqSeed Submitted by Tiago Br…" at bounding box center [742, 272] width 1407 height 143
click at [388, 371] on label "Nome da Empresa" at bounding box center [726, 376] width 1375 height 29
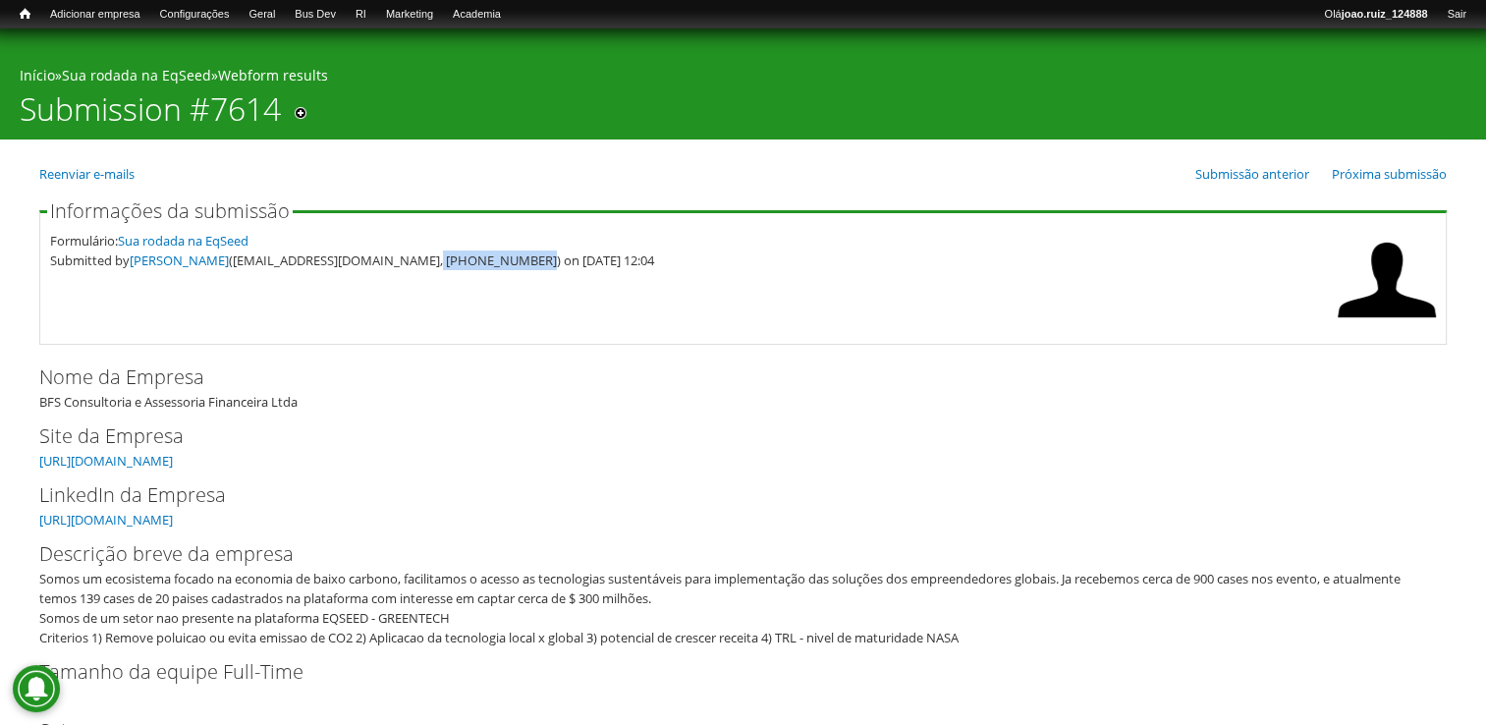
drag, startPoint x: 418, startPoint y: 260, endPoint x: 510, endPoint y: 259, distance: 91.3
click at [510, 259] on div "Submitted by Tiago Brasil Rocha (tiago@buildfromscratch.co, (11) 9 8140-9964) o…" at bounding box center [688, 260] width 1277 height 20
copy div "11) 9 8140-9964"
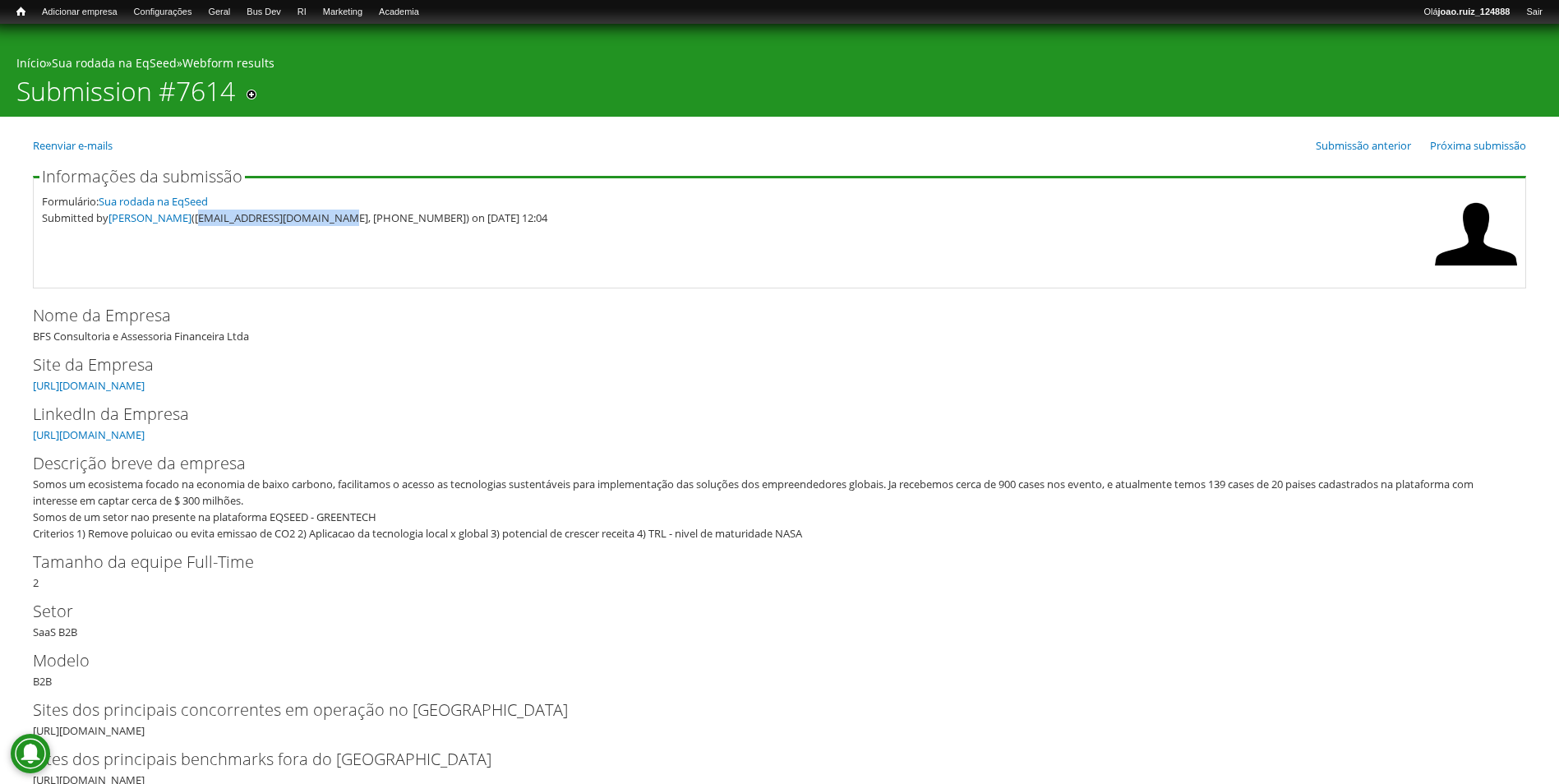
drag, startPoint x: 208, startPoint y: 221, endPoint x: 341, endPoint y: 233, distance: 133.5
click at [341, 233] on fieldset "Informações da submissão Formulário: Sua rodada na EqSeed Submitted by Tiago Br…" at bounding box center [779, 228] width 1493 height 120
copy div "tiago@buildfromscratch.co"
drag, startPoint x: 34, startPoint y: 335, endPoint x: 254, endPoint y: 335, distance: 220.0
click at [254, 335] on div "Nome da Empresa BFS Consultoria e Assessoria Financeira Ltda" at bounding box center [779, 323] width 1493 height 41
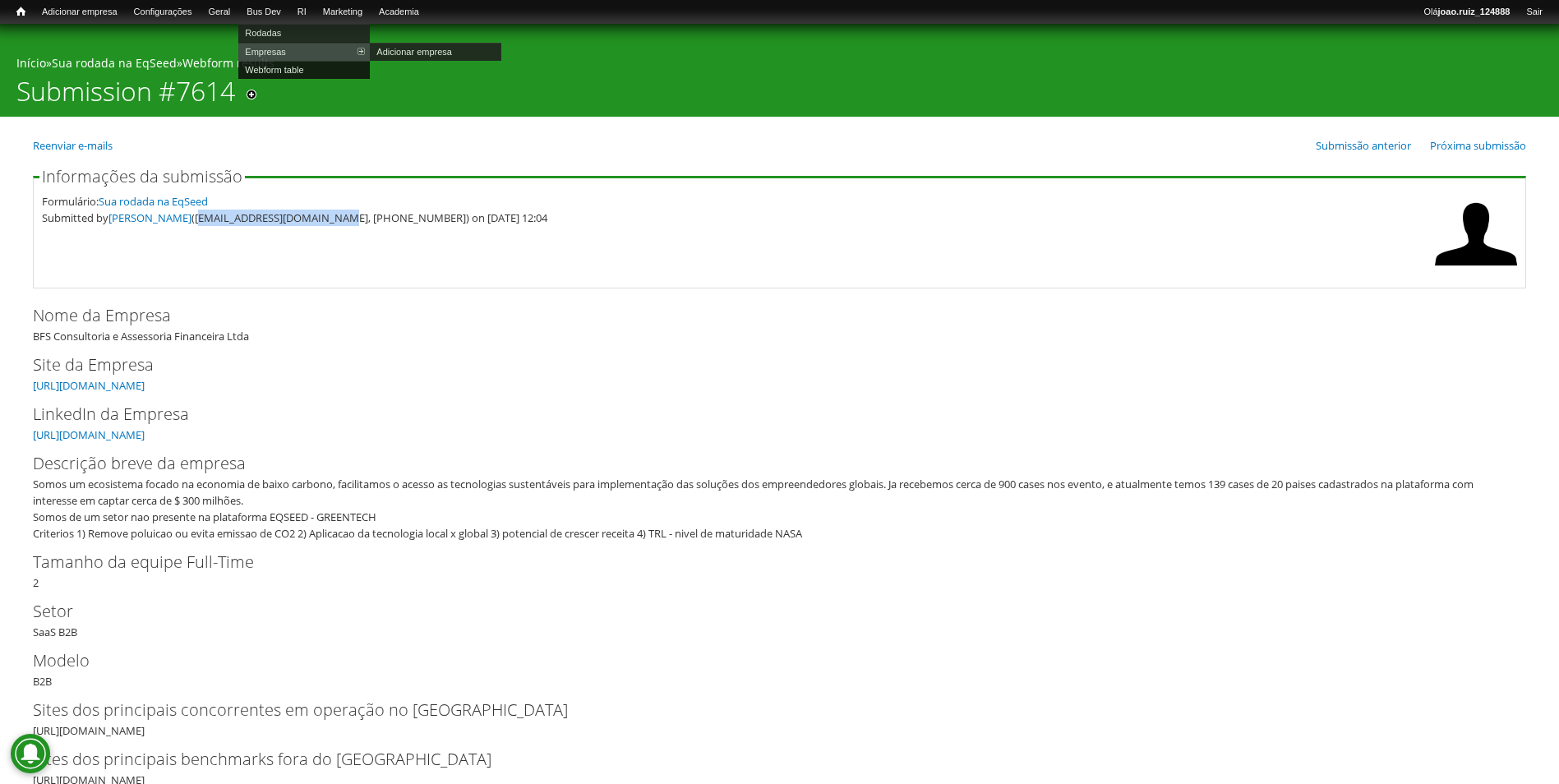
click at [282, 67] on link "Webform table" at bounding box center [304, 70] width 131 height 18
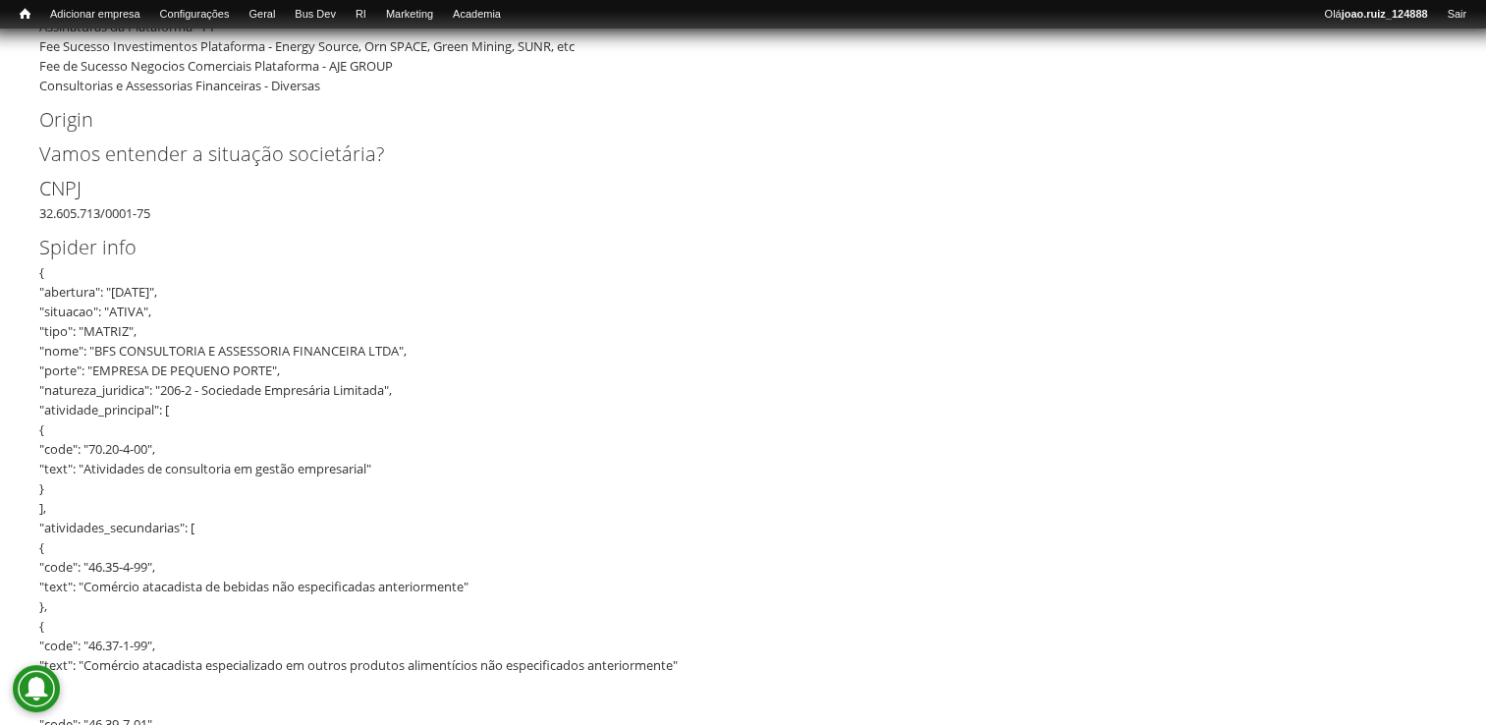
scroll to position [982, 0]
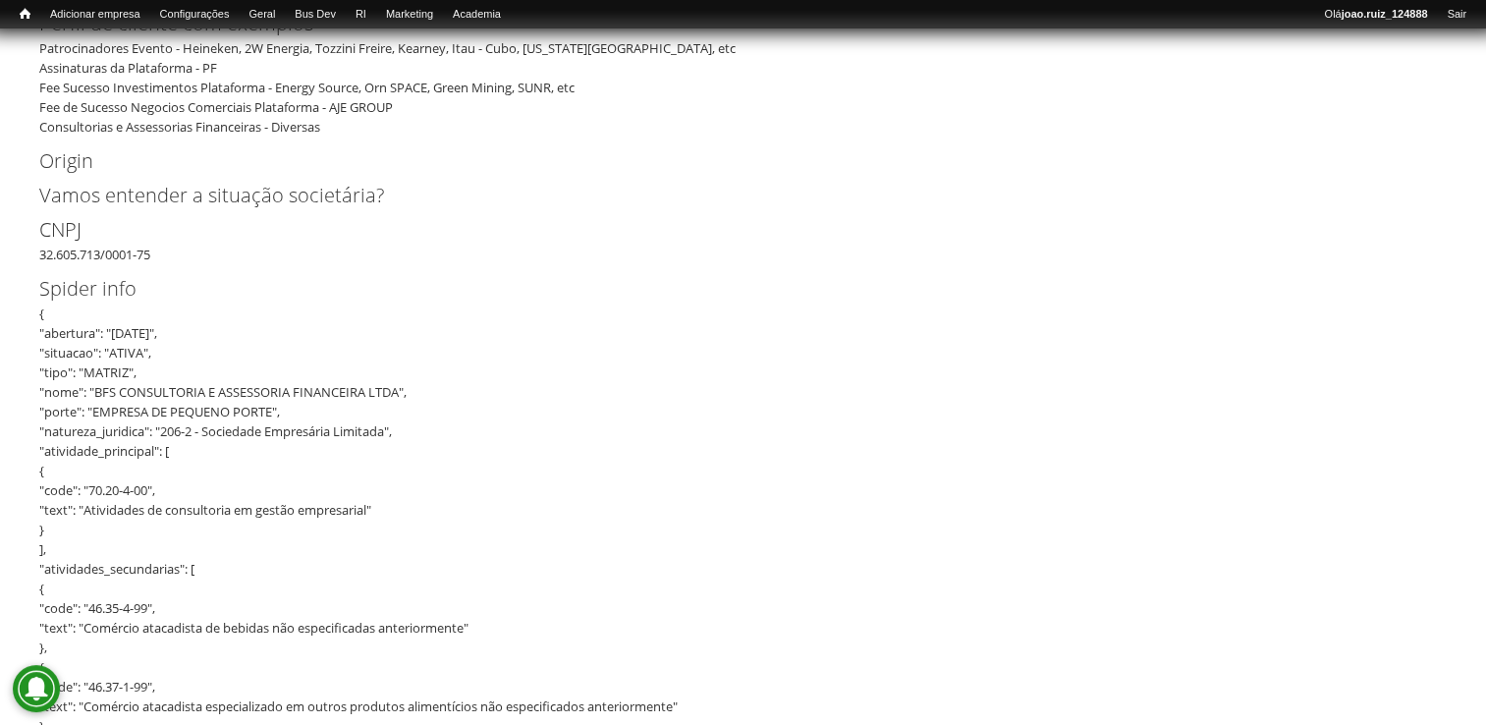
drag, startPoint x: 39, startPoint y: 257, endPoint x: 169, endPoint y: 253, distance: 129.7
click at [169, 253] on div "CNPJ 32.605.713/0001-75" at bounding box center [742, 239] width 1407 height 49
copy div "32.605.713/0001-75"
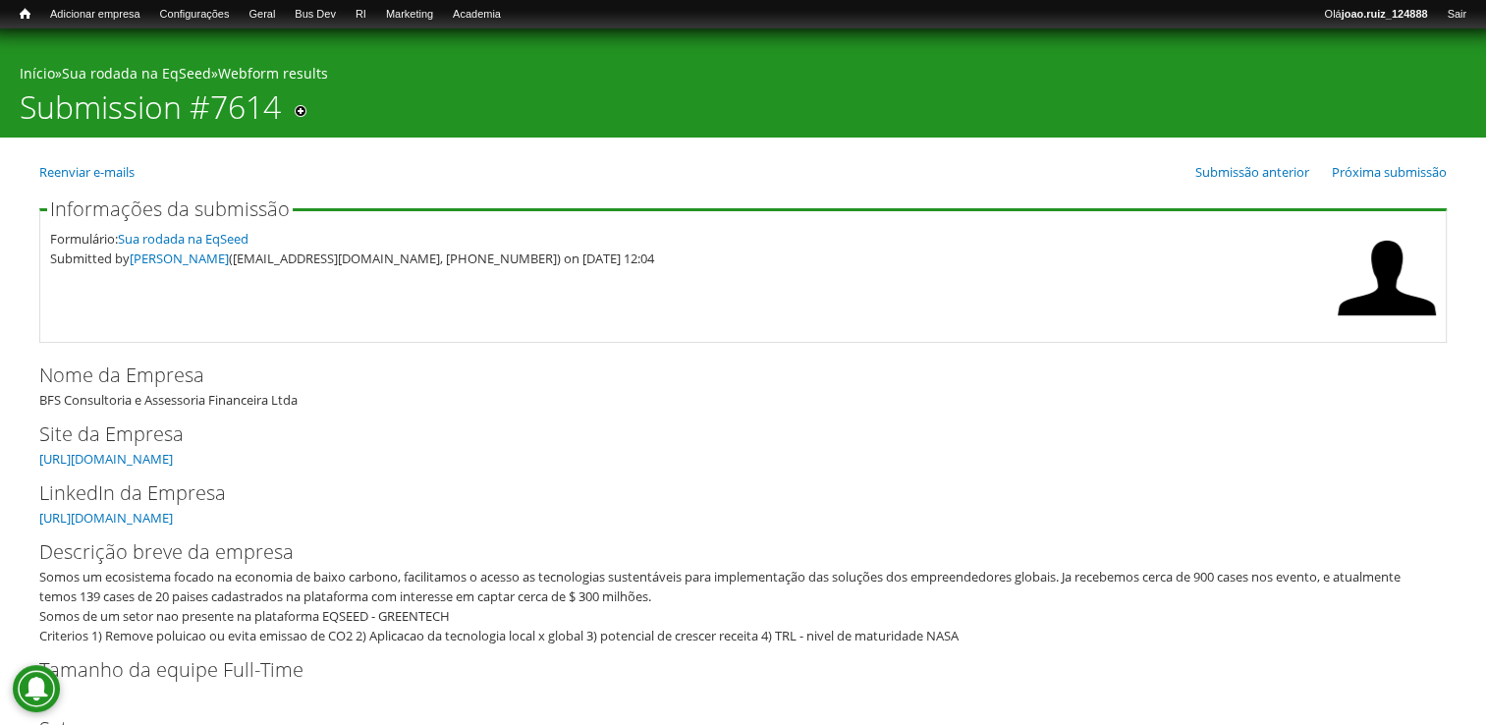
scroll to position [0, 0]
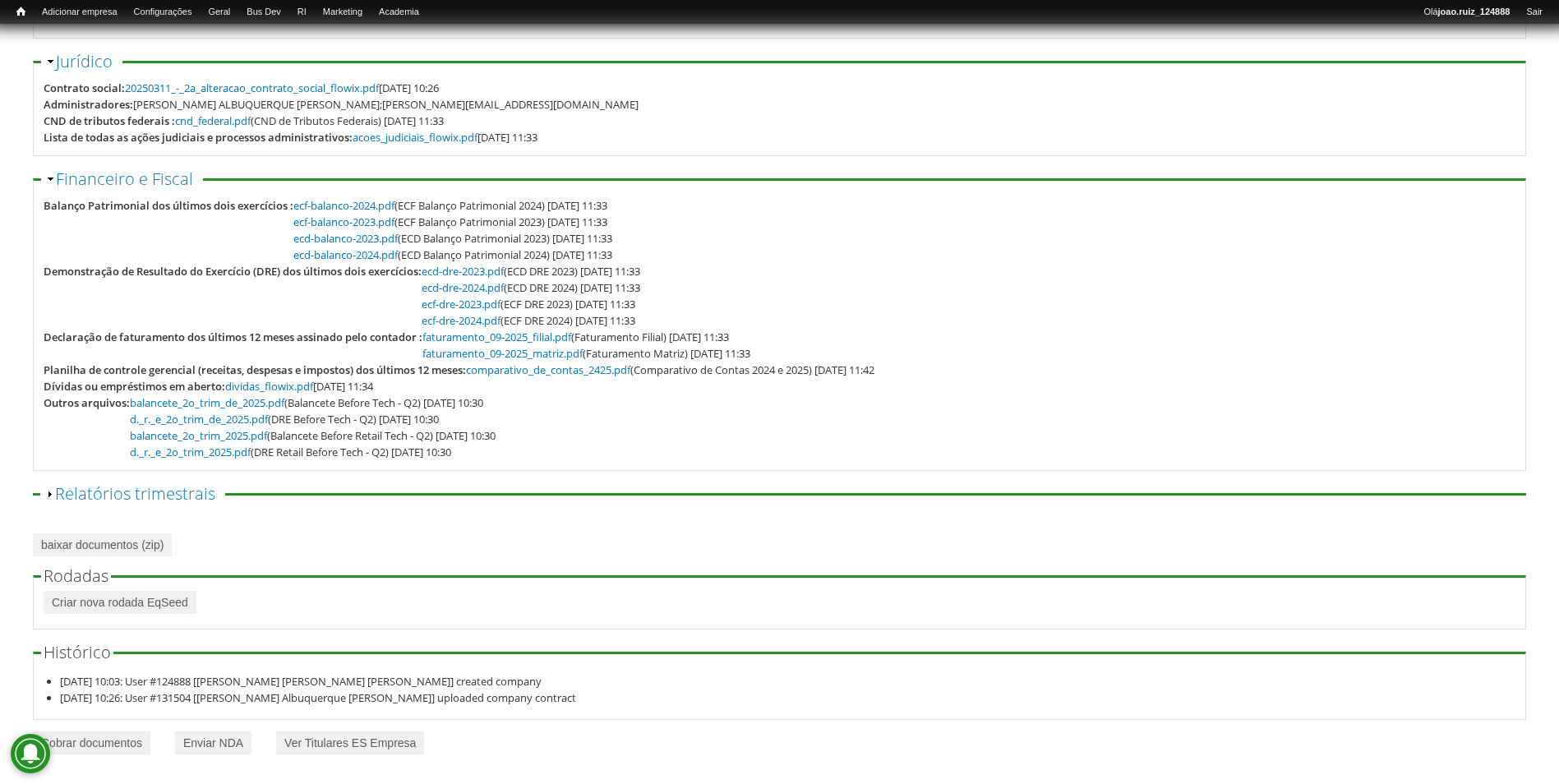
scroll to position [216, 0]
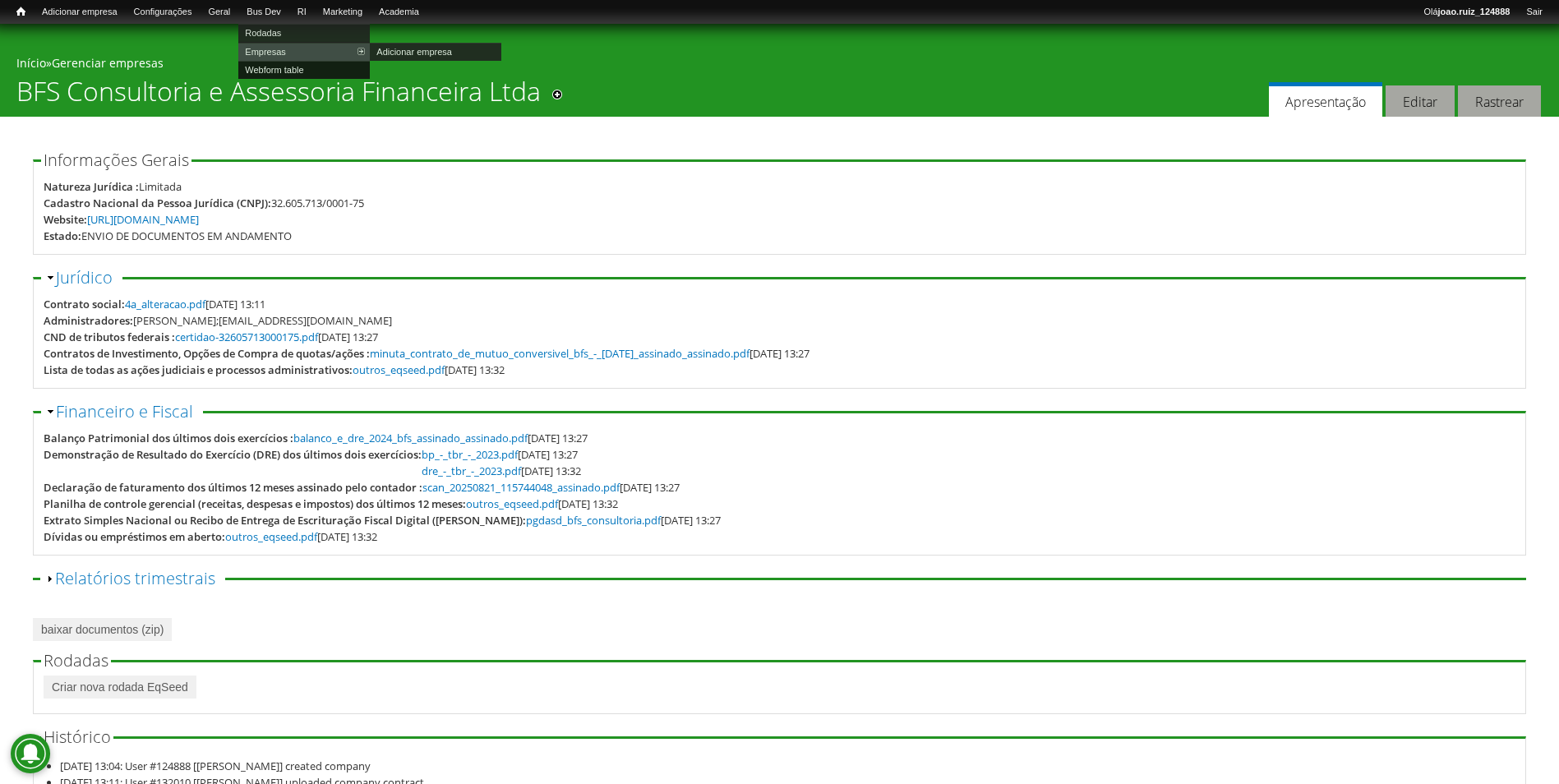
click at [281, 68] on link "Webform table" at bounding box center [304, 70] width 131 height 18
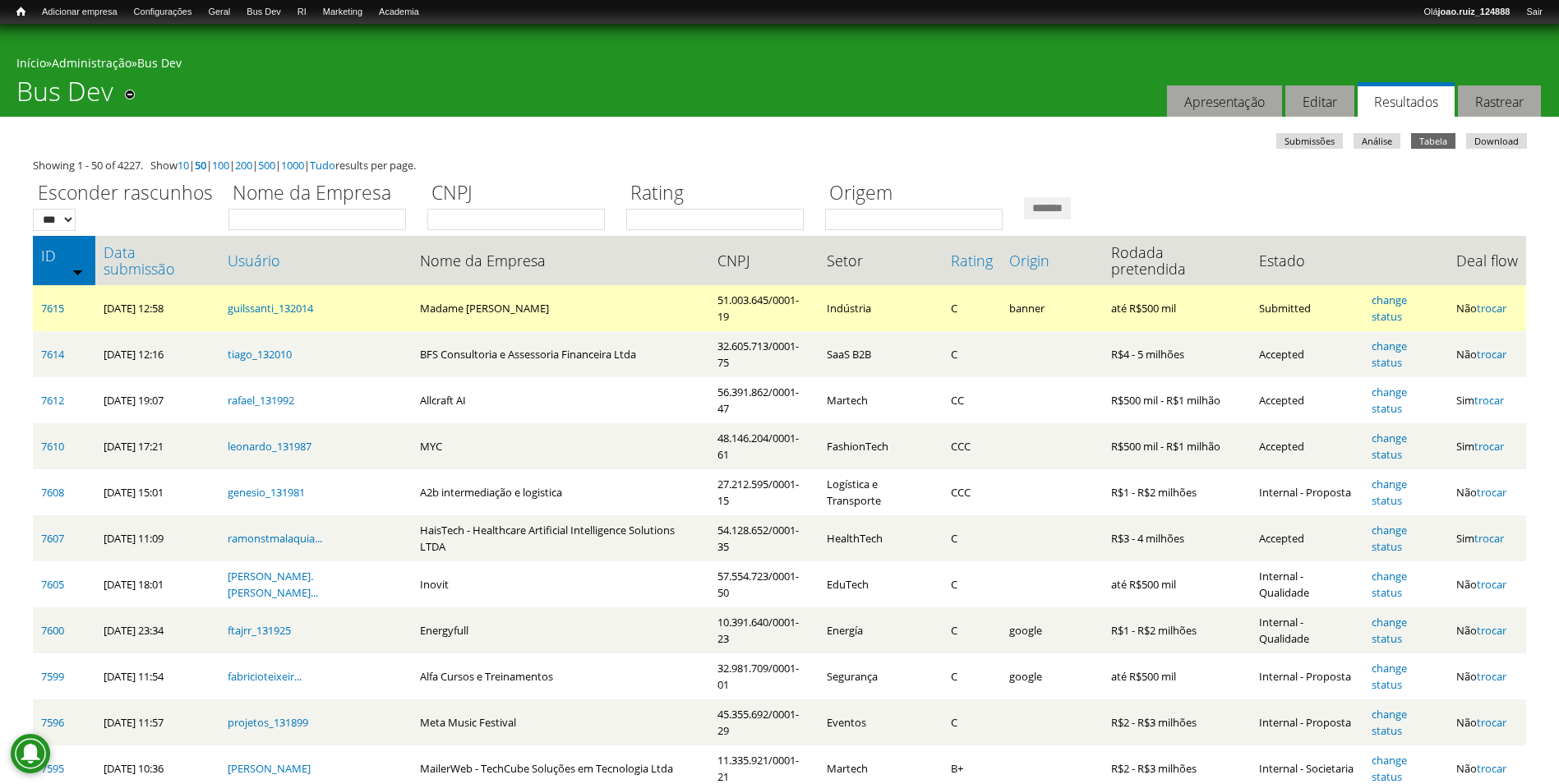
click at [1373, 285] on td "change status" at bounding box center [1405, 308] width 85 height 46
click at [1377, 293] on link "change status" at bounding box center [1389, 308] width 35 height 31
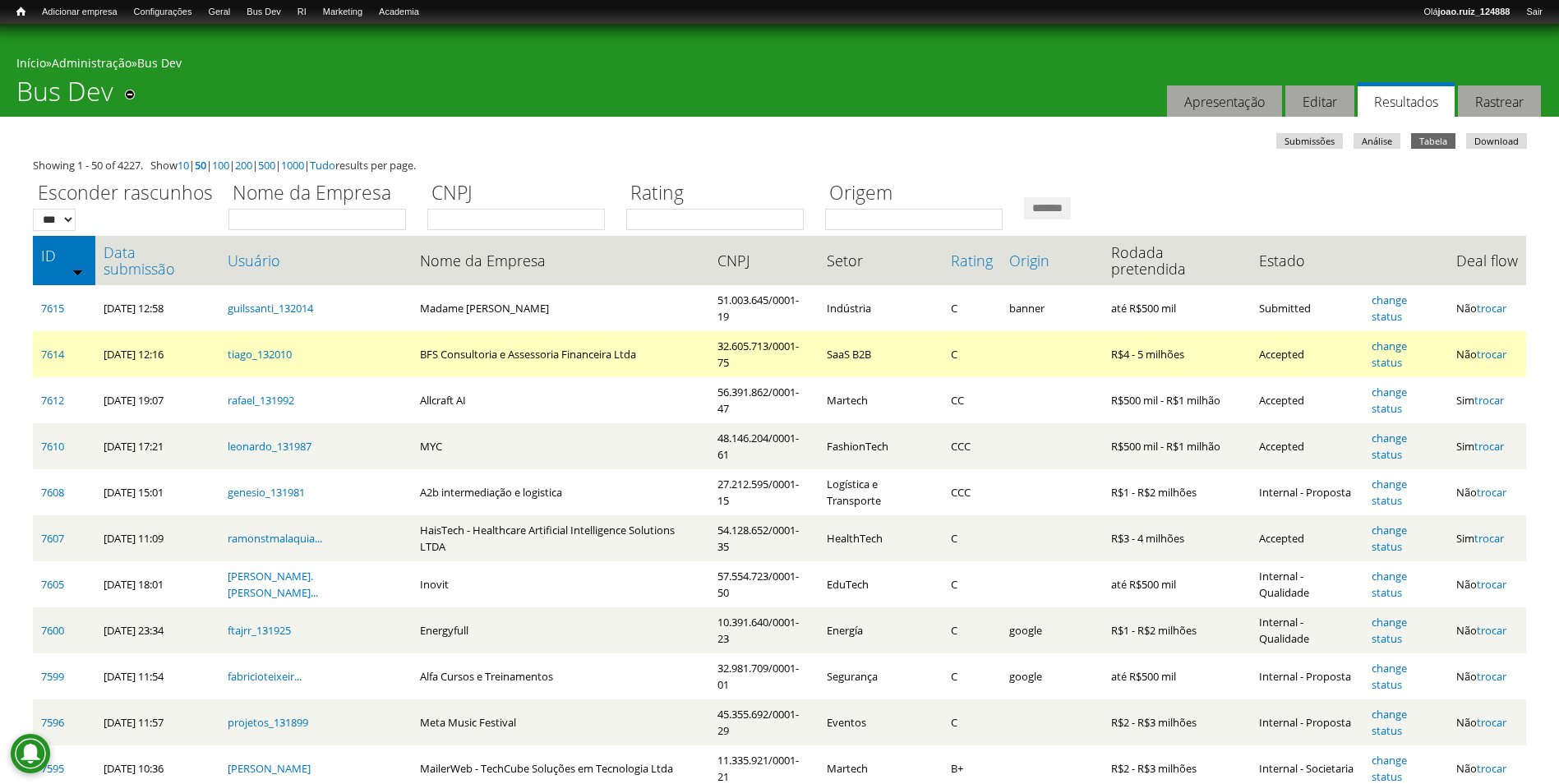
drag, startPoint x: 392, startPoint y: 313, endPoint x: 610, endPoint y: 319, distance: 218.1
click at [610, 331] on td "BFS Consultoria e Assessoria Financeira Ltda" at bounding box center [561, 354] width 298 height 46
copy td "BFS Consultoria e Assessoria Financeira Ltda"
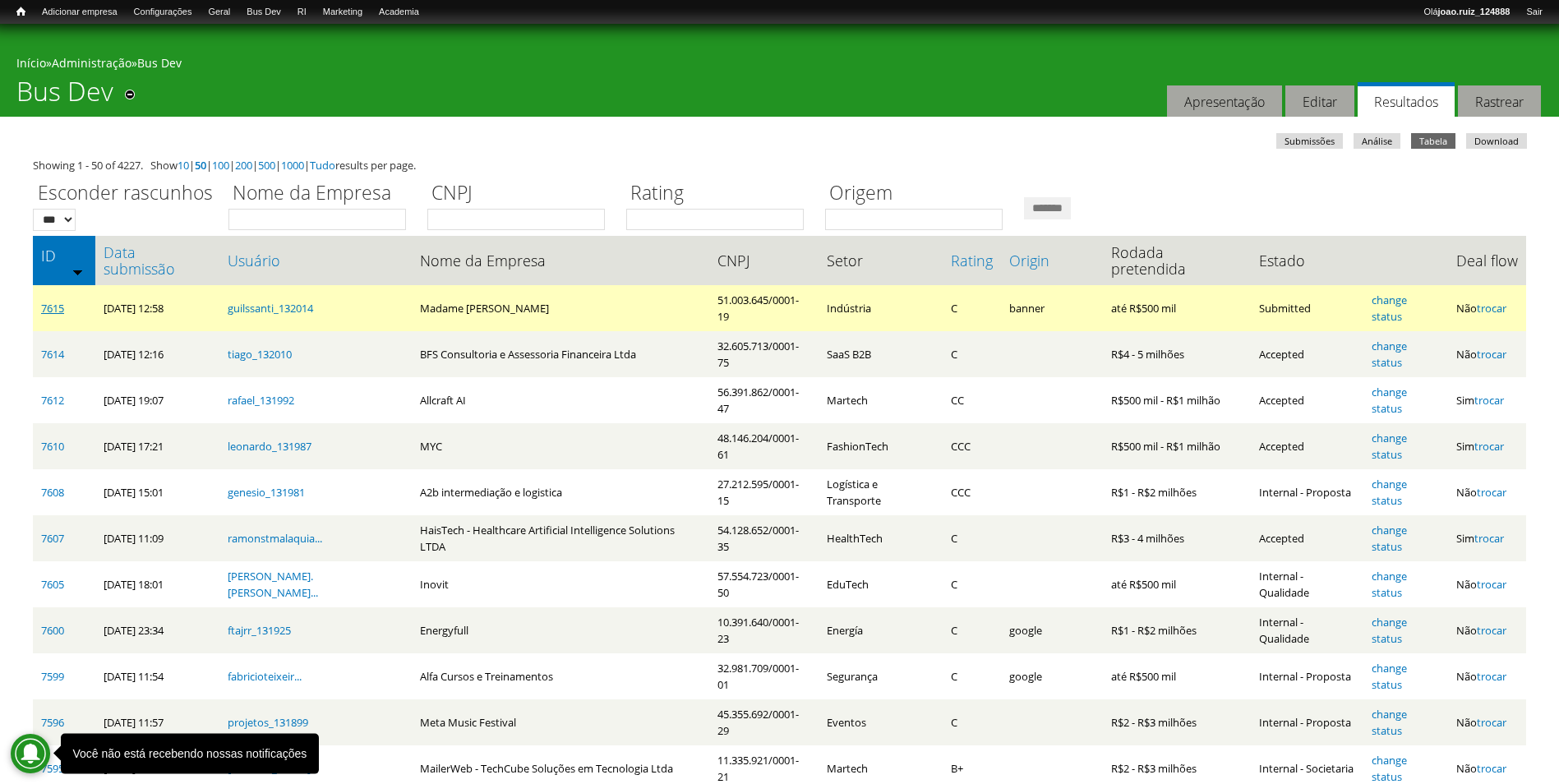
click at [61, 300] on link "7615" at bounding box center [52, 308] width 23 height 15
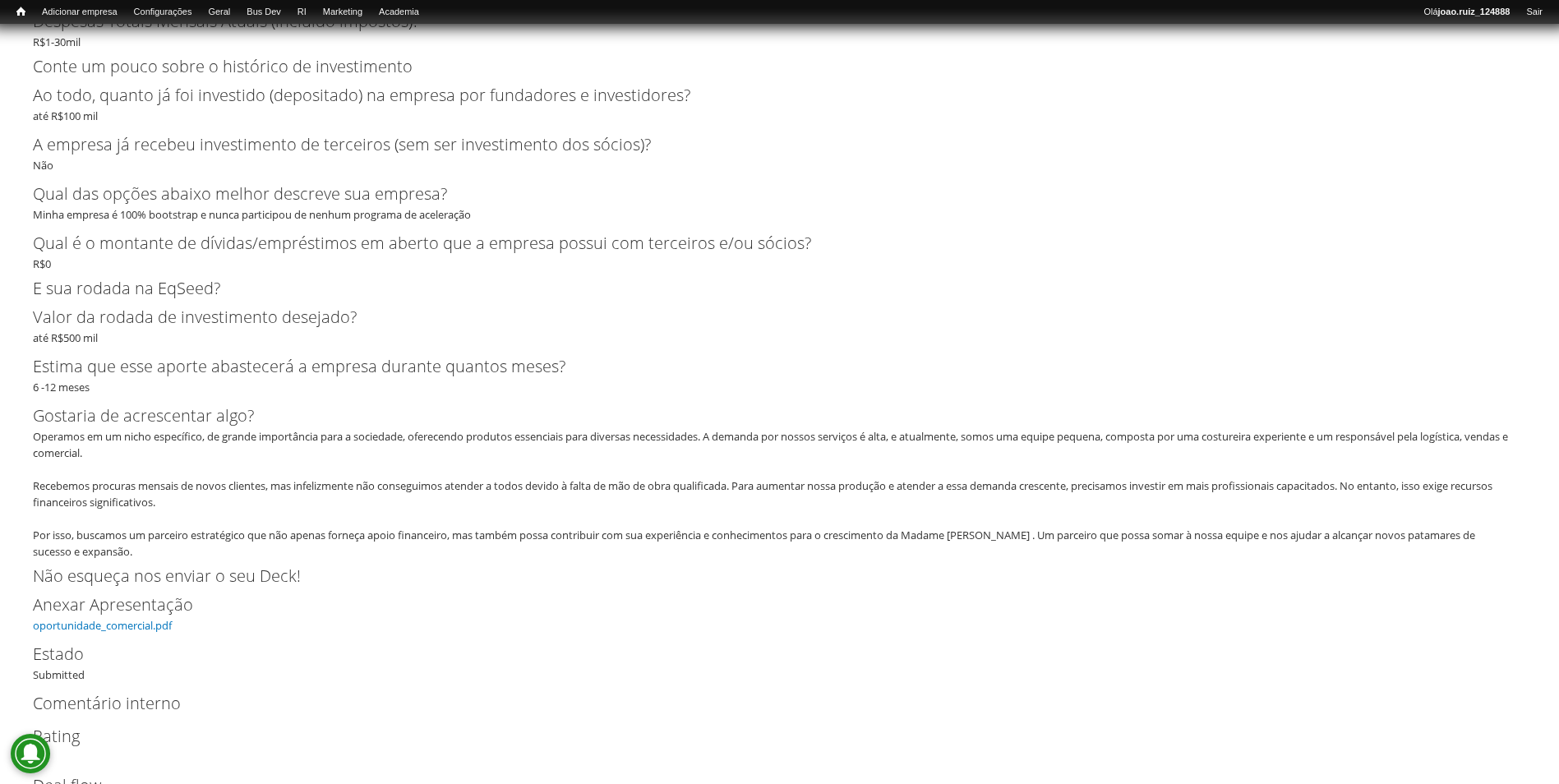
scroll to position [3135, 0]
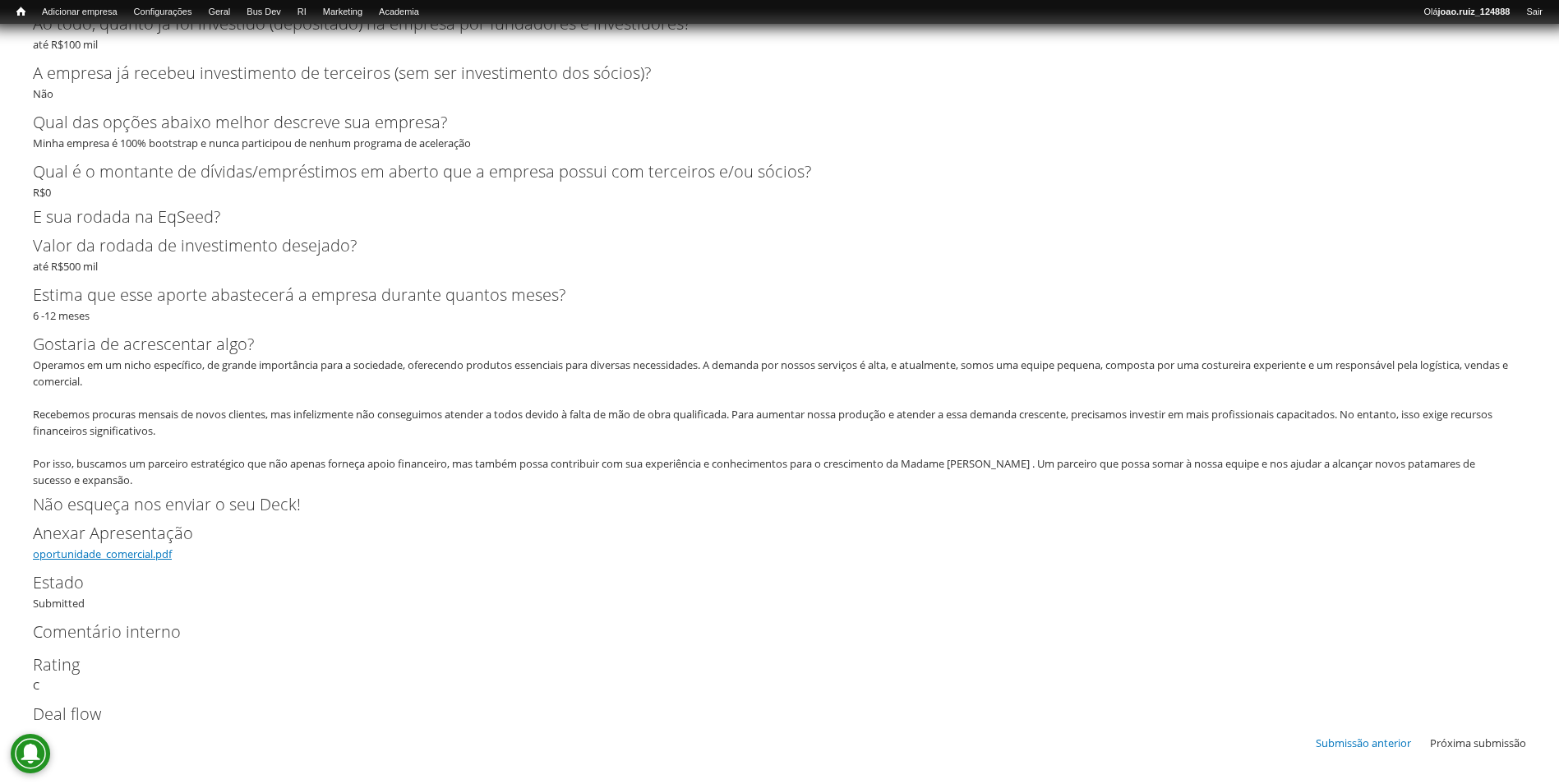
click at [126, 551] on link "oportunidade_comercial.pdf" at bounding box center [102, 554] width 139 height 15
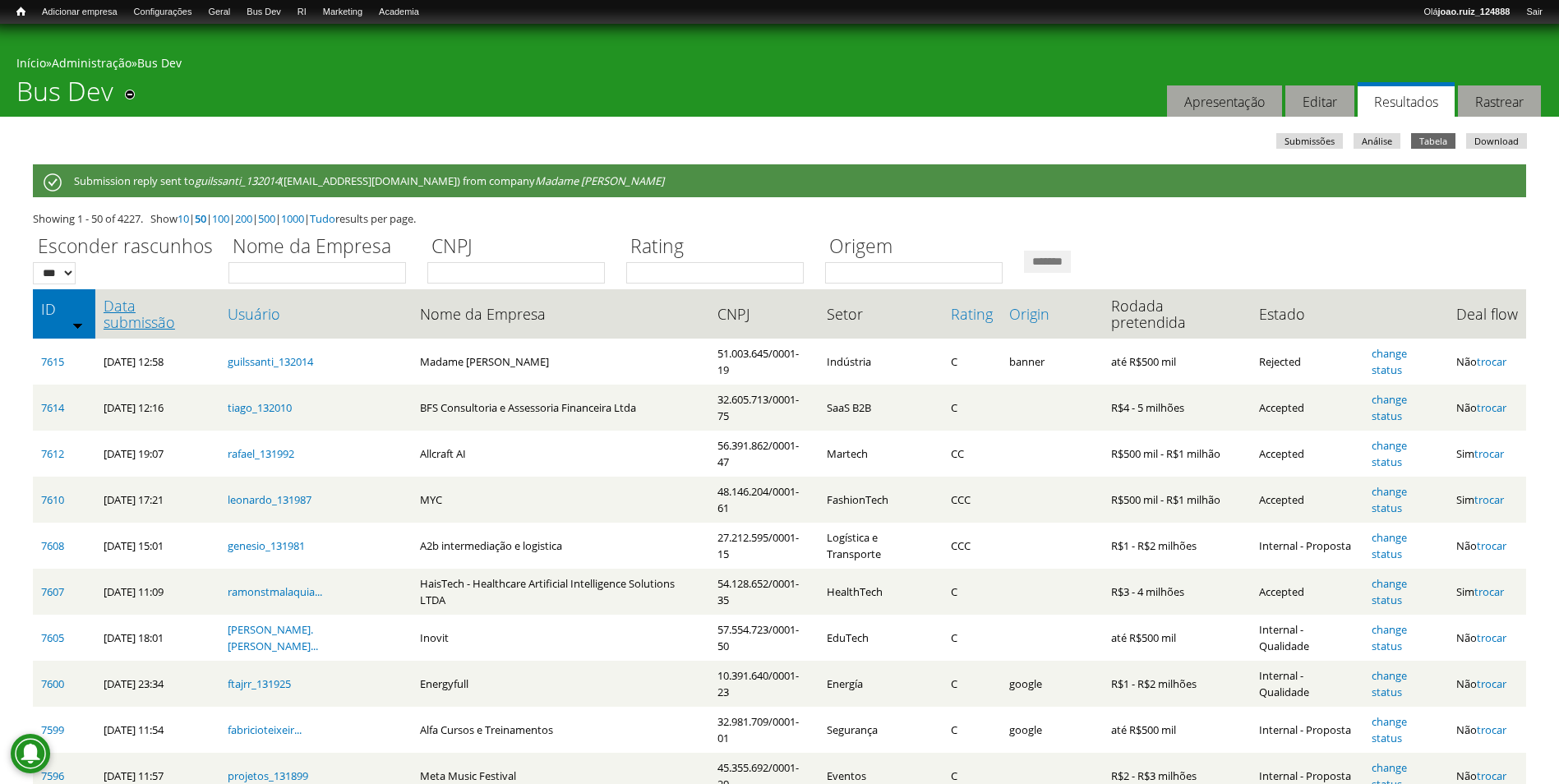
click at [177, 314] on link "Data submissão" at bounding box center [157, 313] width 108 height 33
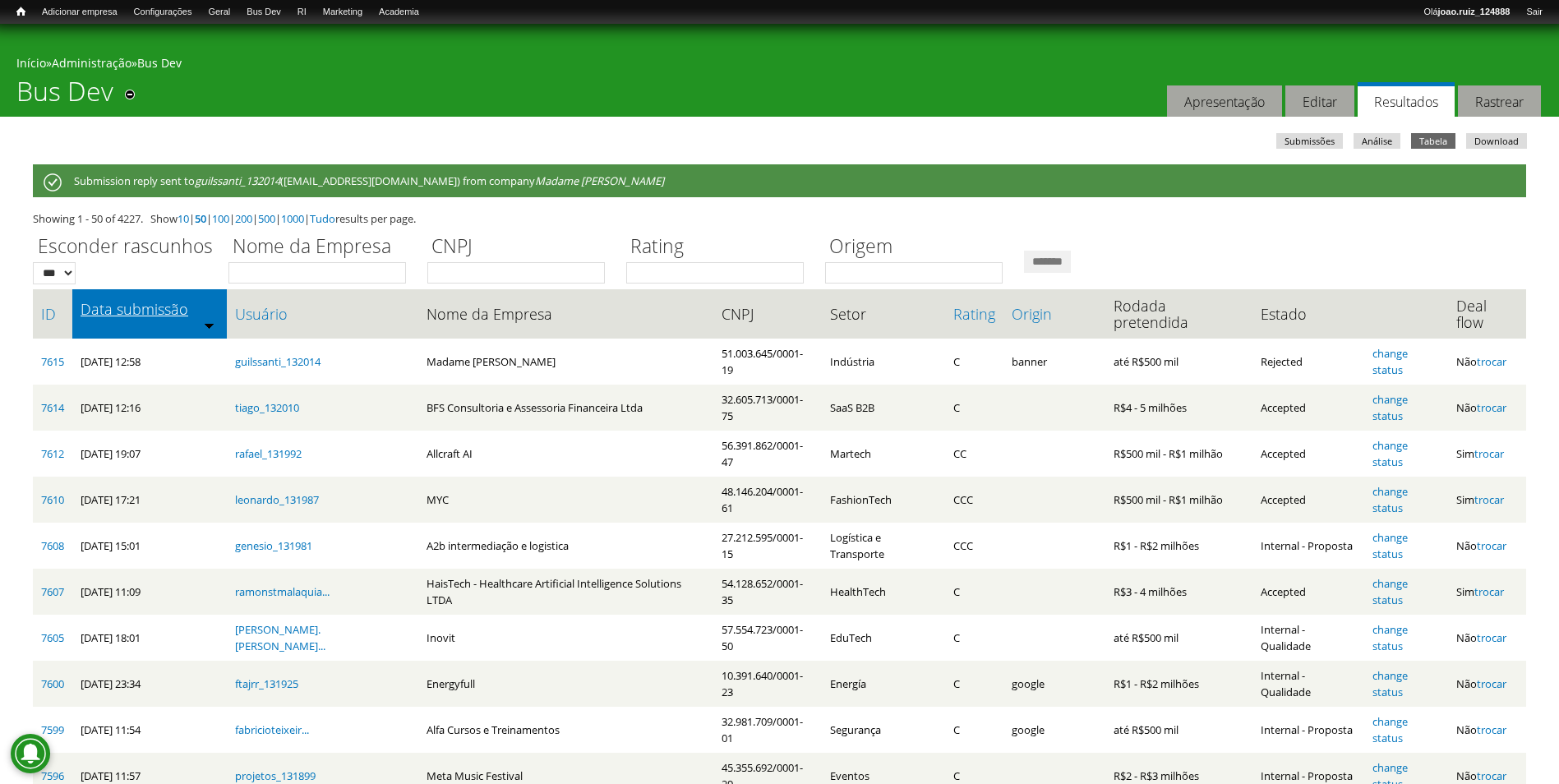
click at [177, 312] on link "Data submissão" at bounding box center [149, 309] width 138 height 17
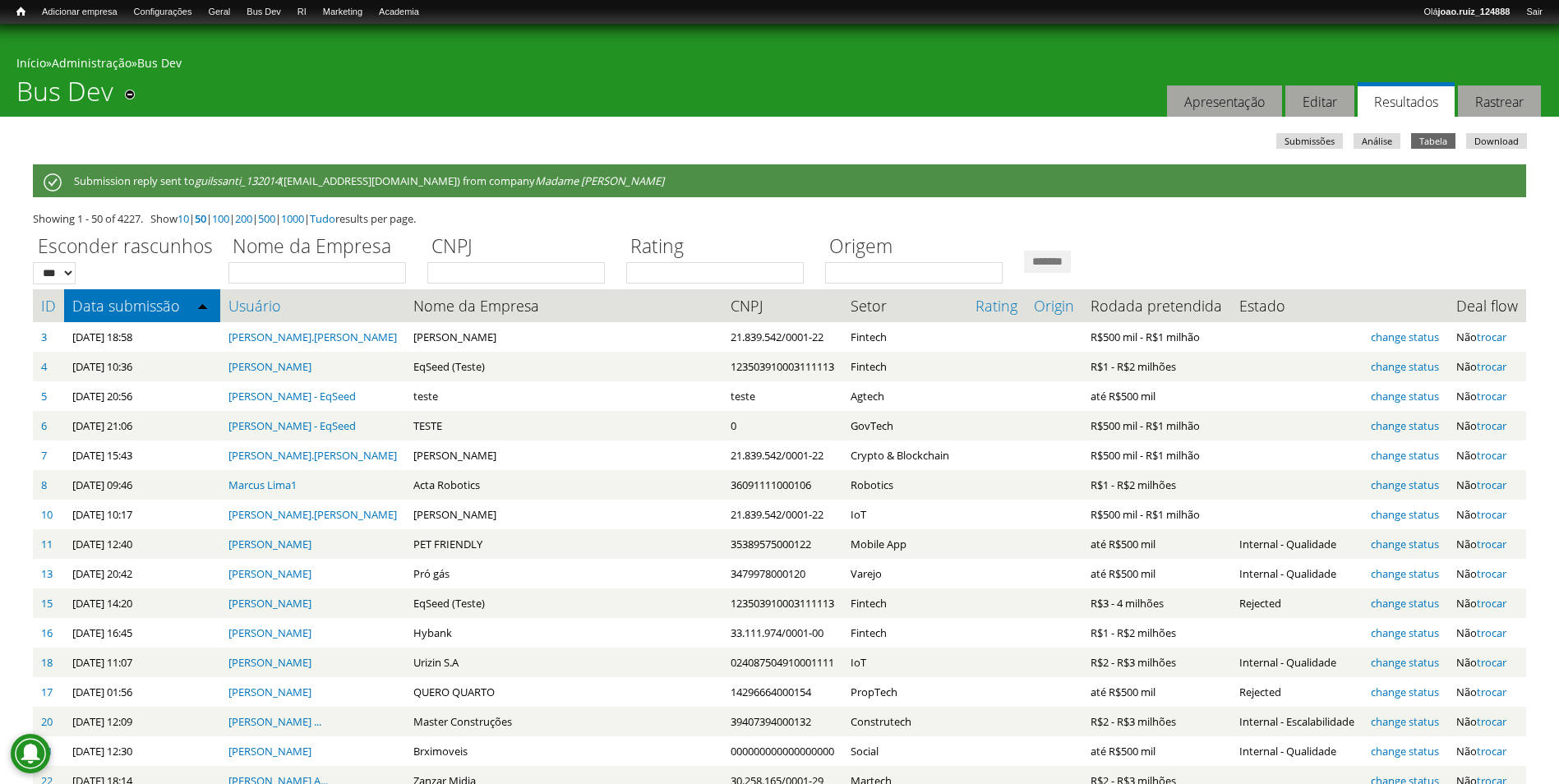
click at [177, 312] on link "Data submissão" at bounding box center [141, 305] width 140 height 17
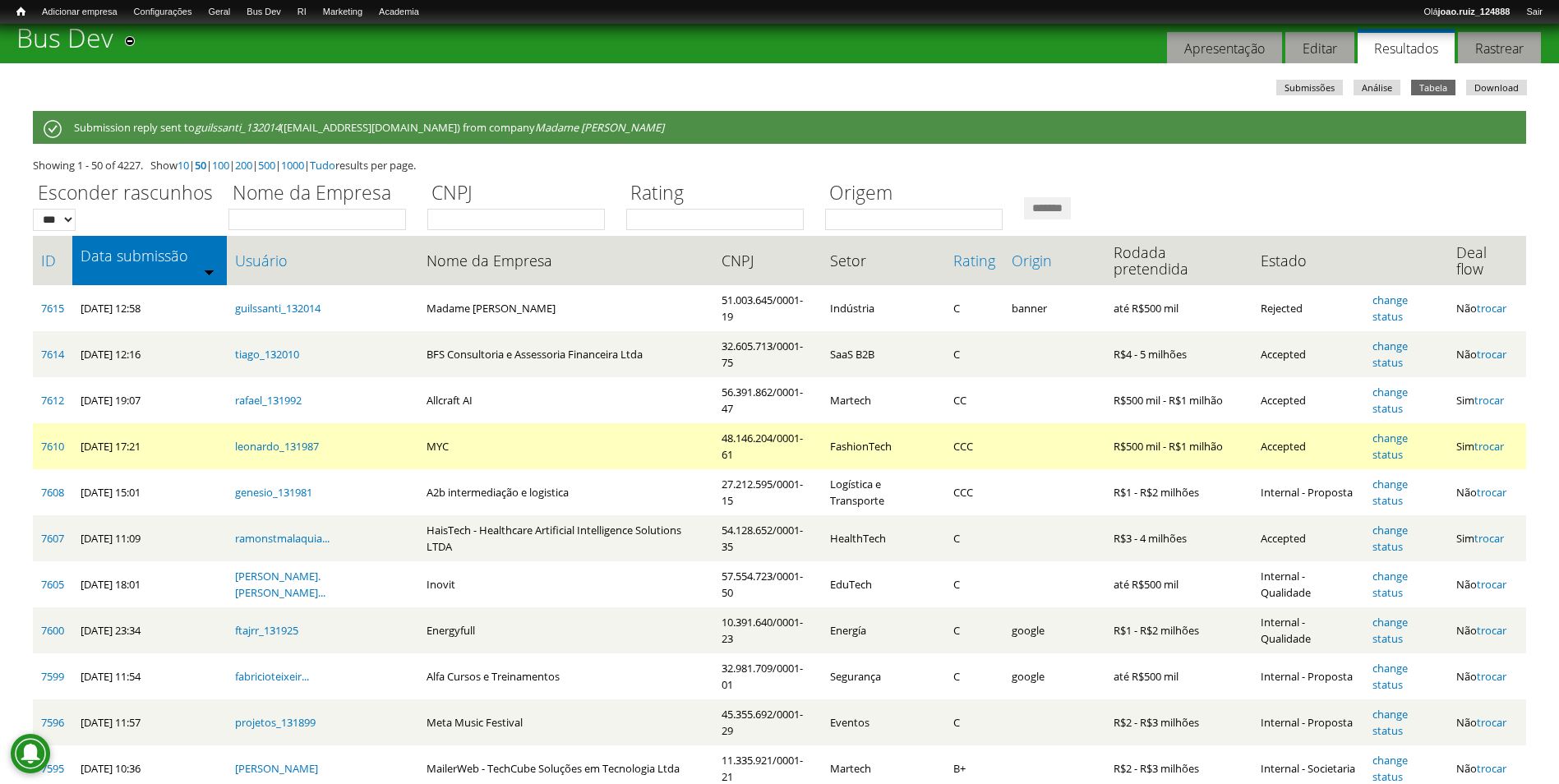
scroll to position [82, 0]
